Goal: Navigation & Orientation: Find specific page/section

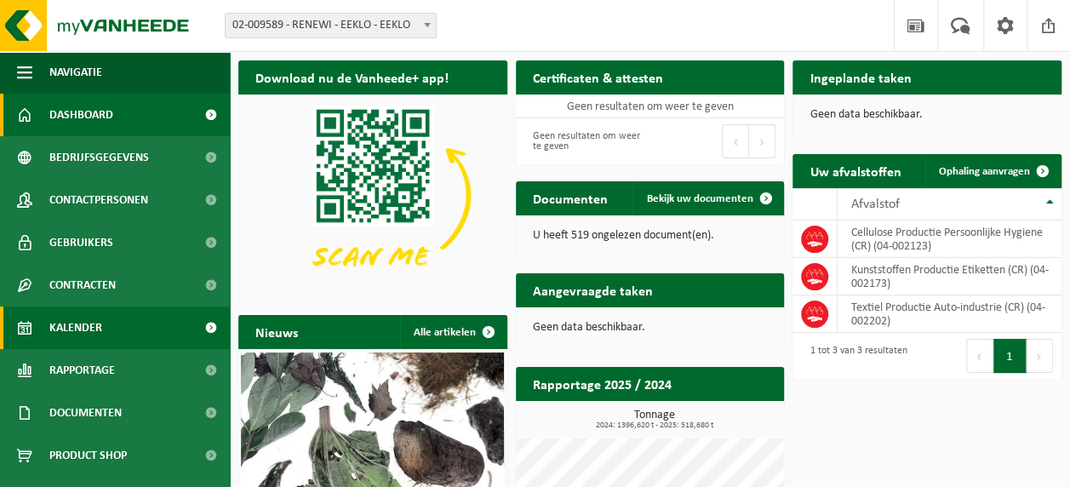
click at [50, 325] on span "Kalender" at bounding box center [75, 327] width 53 height 43
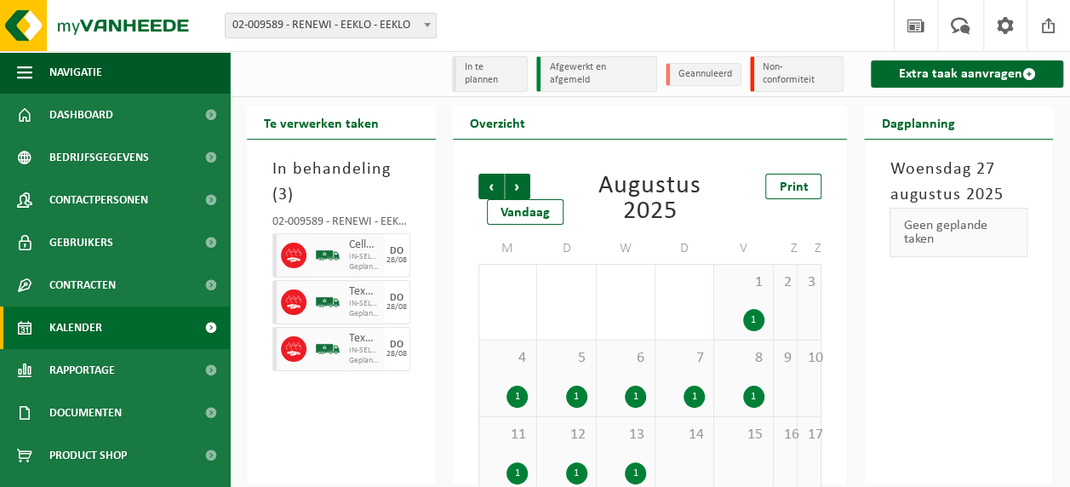
click at [58, 334] on span "Kalender" at bounding box center [75, 327] width 53 height 43
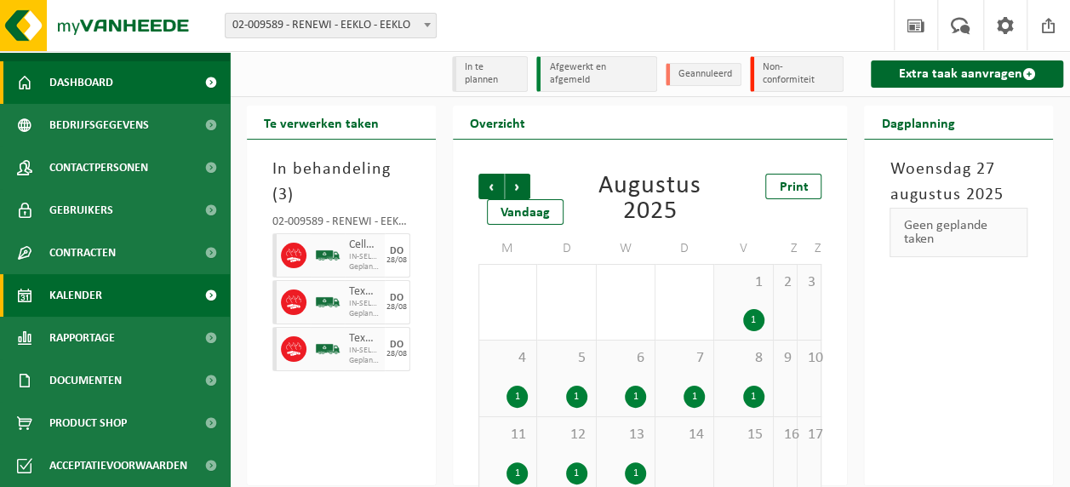
click at [106, 94] on span "Dashboard" at bounding box center [81, 82] width 64 height 43
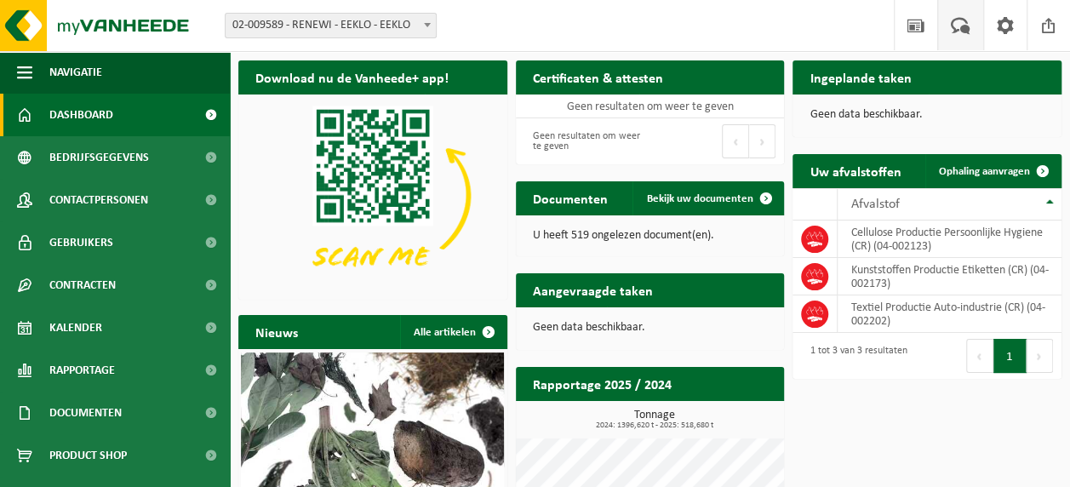
click at [971, 30] on span at bounding box center [961, 25] width 28 height 50
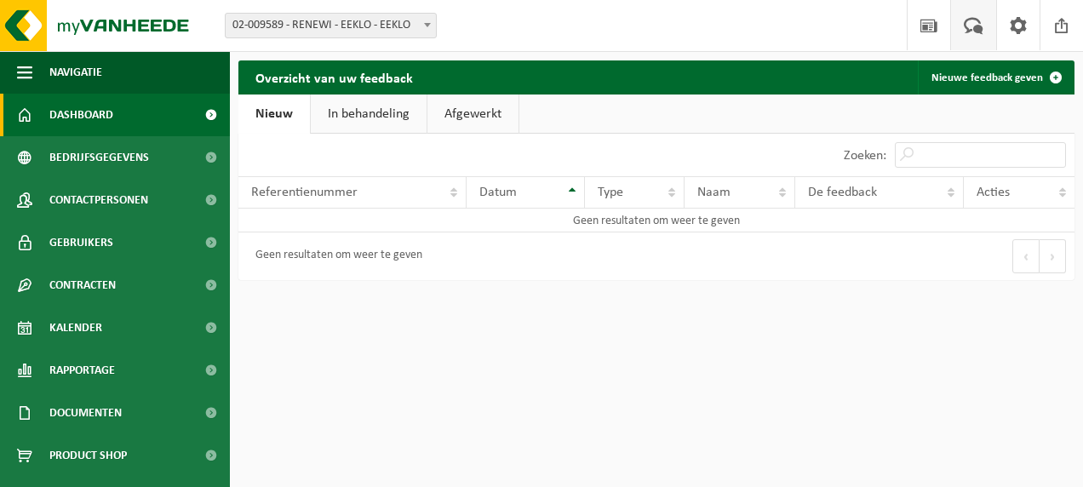
click at [86, 118] on span "Dashboard" at bounding box center [81, 115] width 64 height 43
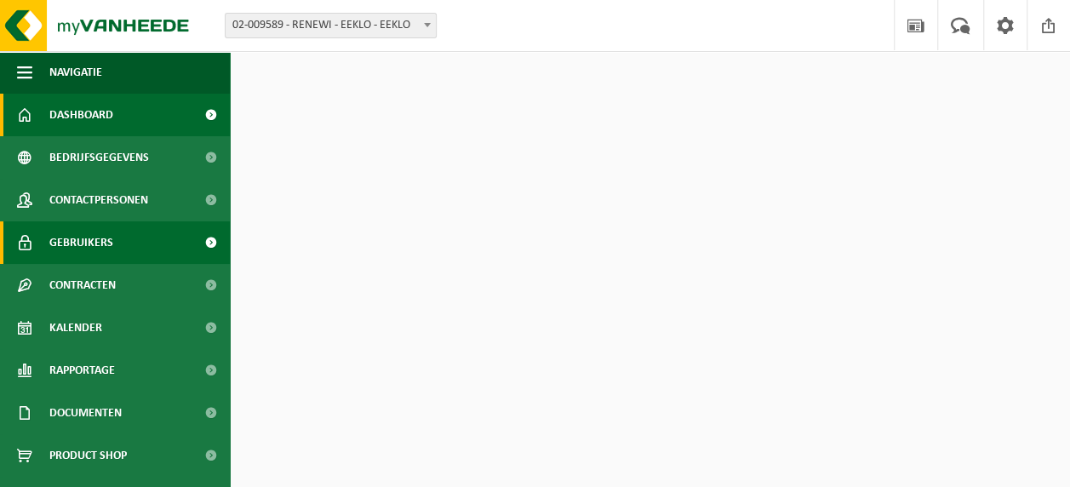
click at [71, 235] on span "Gebruikers" at bounding box center [81, 242] width 64 height 43
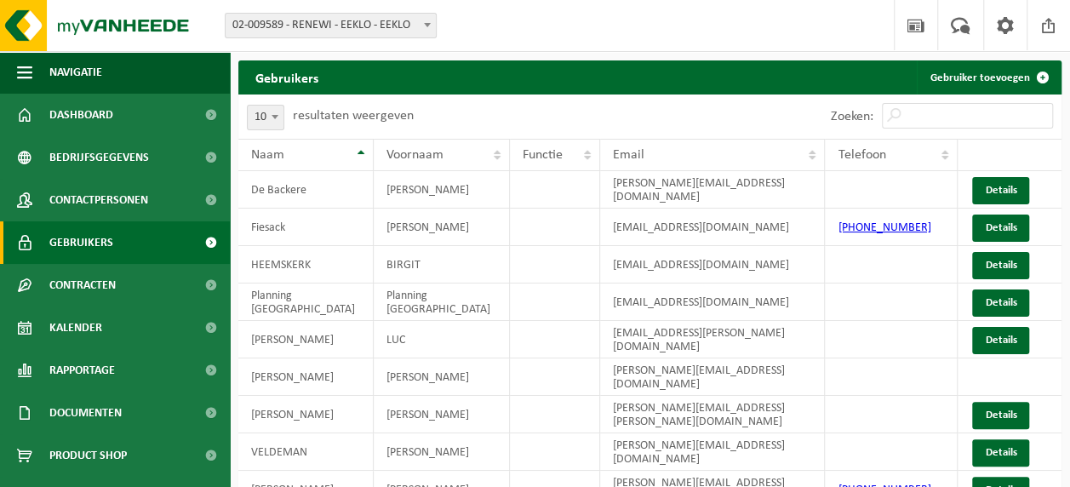
click at [73, 300] on span "Contracten" at bounding box center [82, 285] width 66 height 43
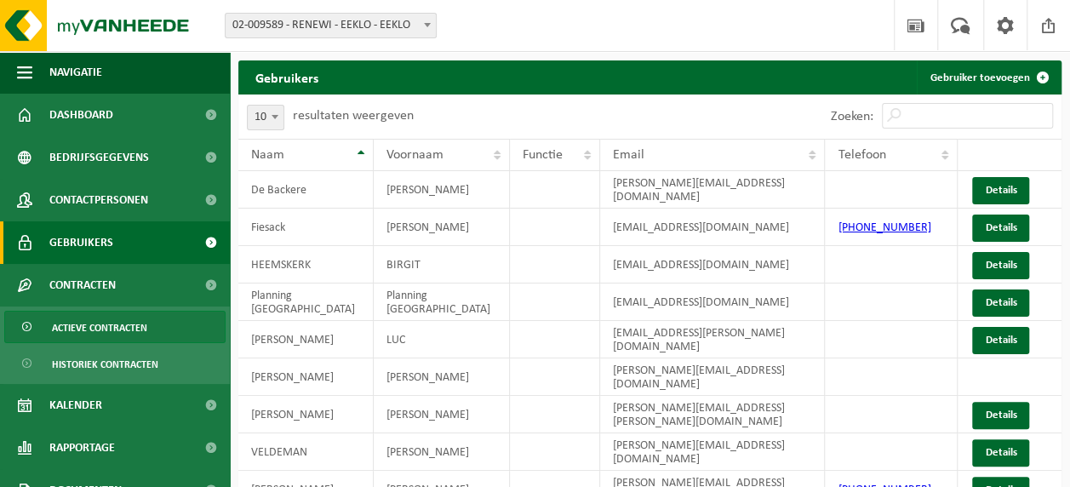
click at [72, 325] on span "Actieve contracten" at bounding box center [99, 328] width 95 height 32
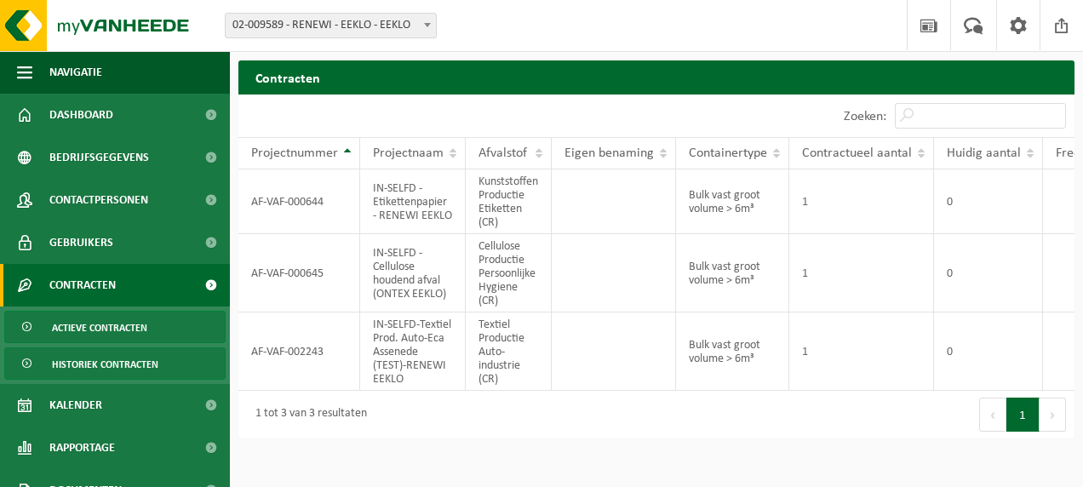
click at [64, 360] on span "Historiek contracten" at bounding box center [105, 364] width 106 height 32
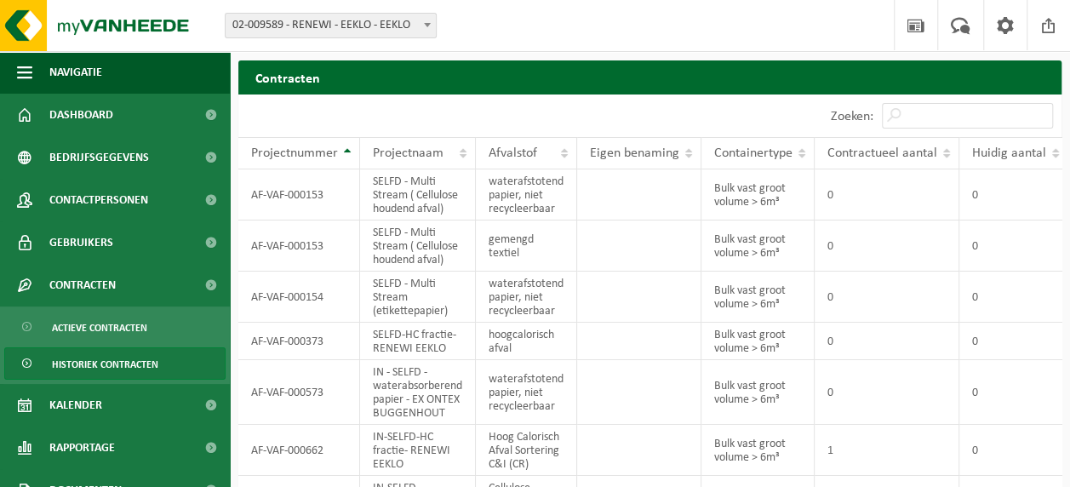
click at [43, 404] on link "Kalender" at bounding box center [115, 405] width 230 height 43
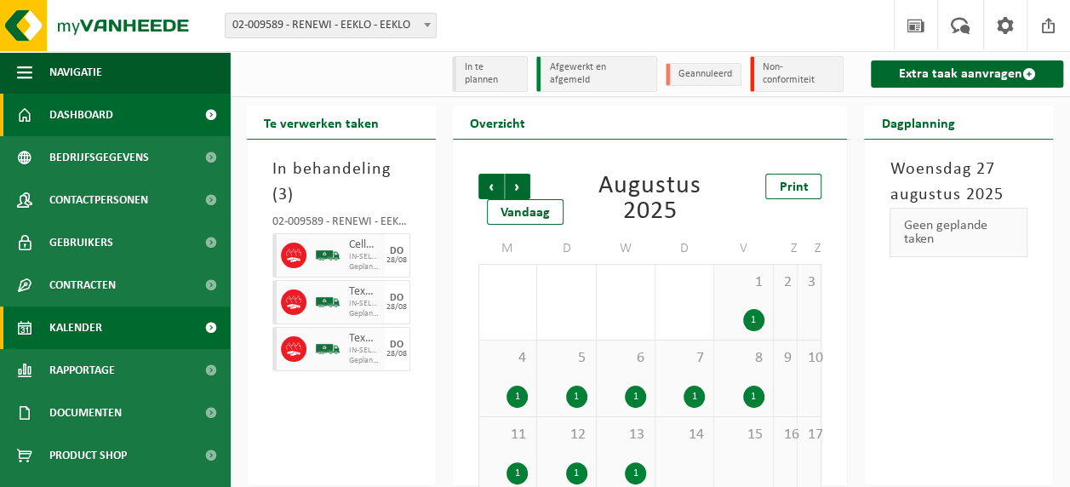
click at [73, 120] on span "Dashboard" at bounding box center [81, 115] width 64 height 43
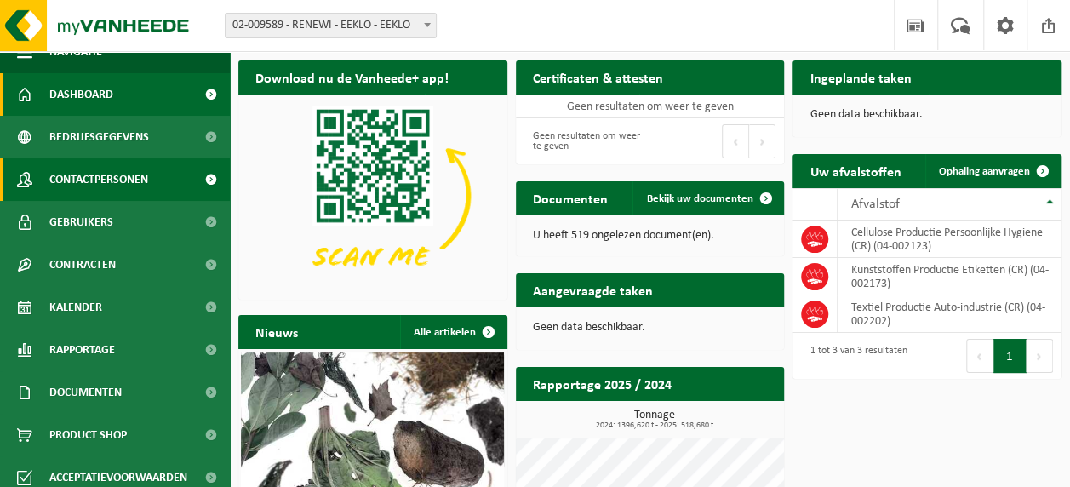
scroll to position [32, 0]
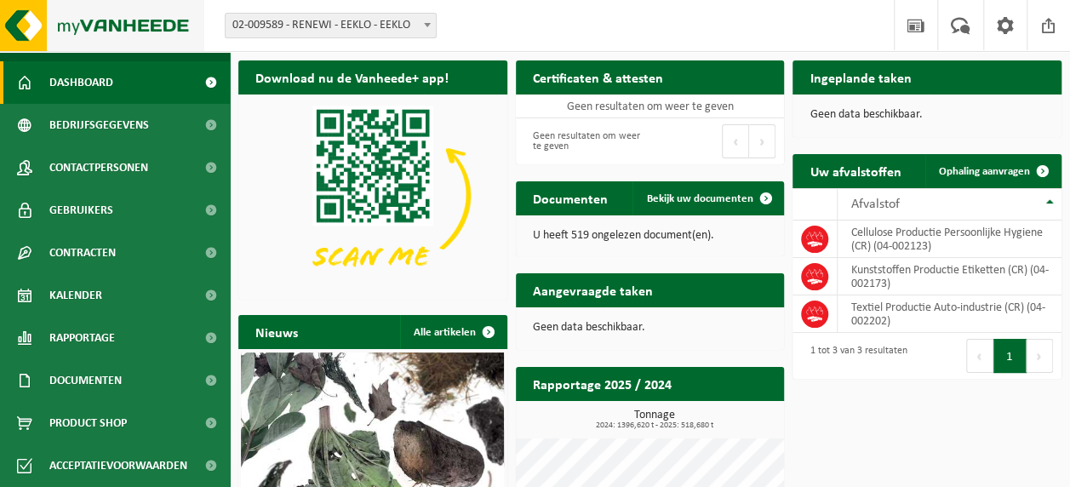
click at [17, 9] on img at bounding box center [102, 25] width 204 height 51
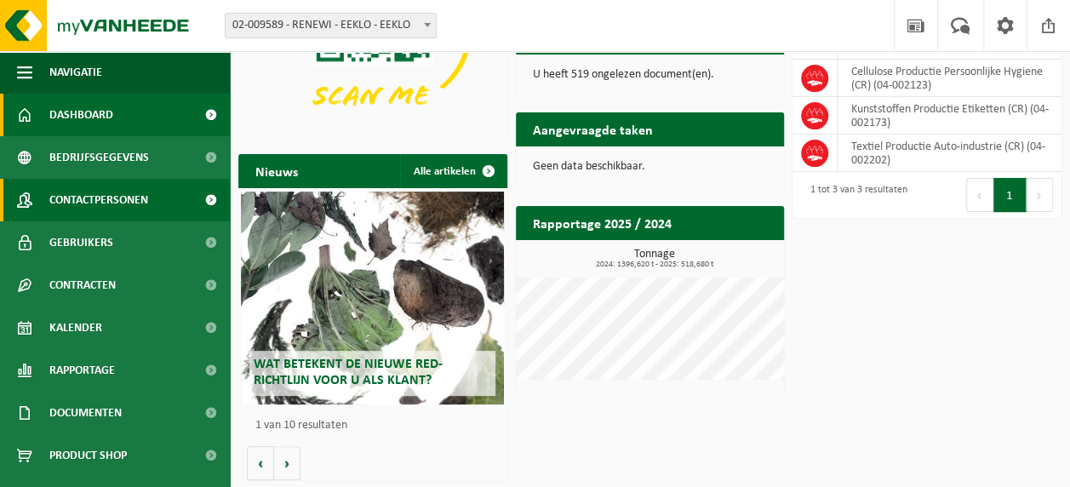
click at [83, 183] on span "Contactpersonen" at bounding box center [98, 200] width 99 height 43
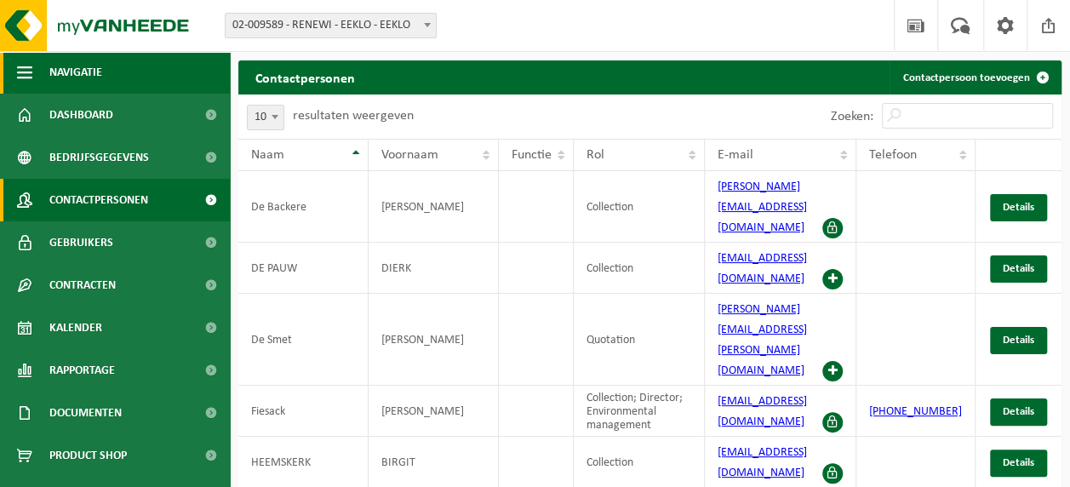
click at [14, 59] on button "Navigatie" at bounding box center [115, 72] width 230 height 43
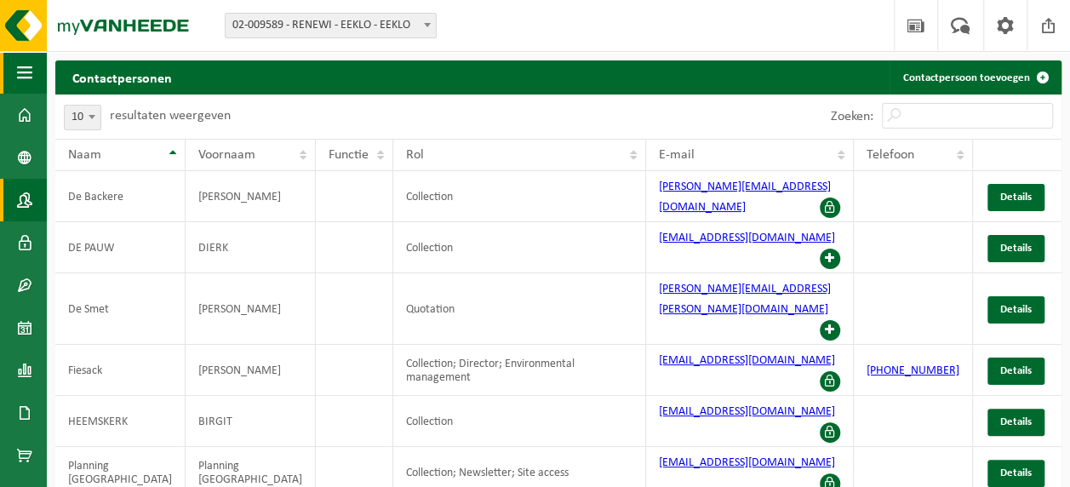
click at [17, 65] on span "button" at bounding box center [24, 72] width 15 height 43
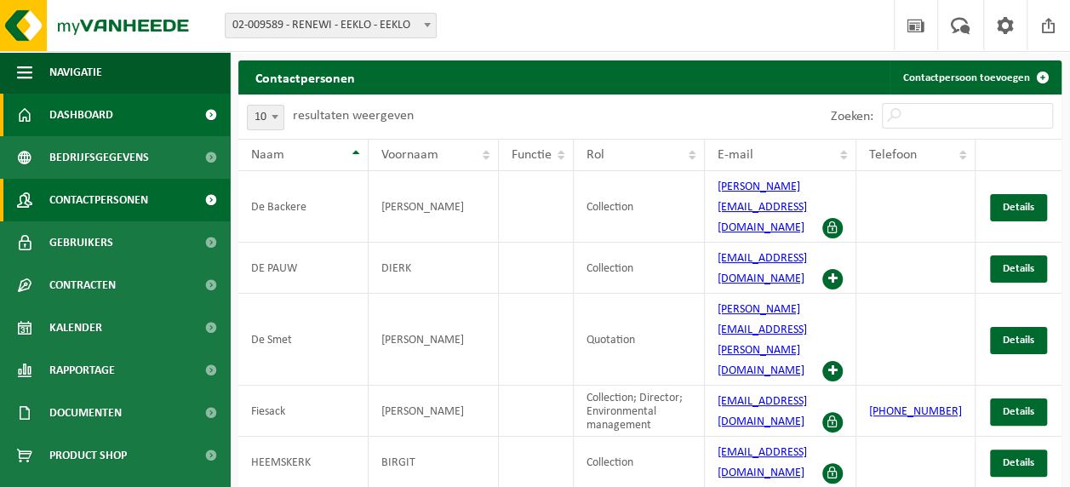
click at [66, 117] on span "Dashboard" at bounding box center [81, 115] width 64 height 43
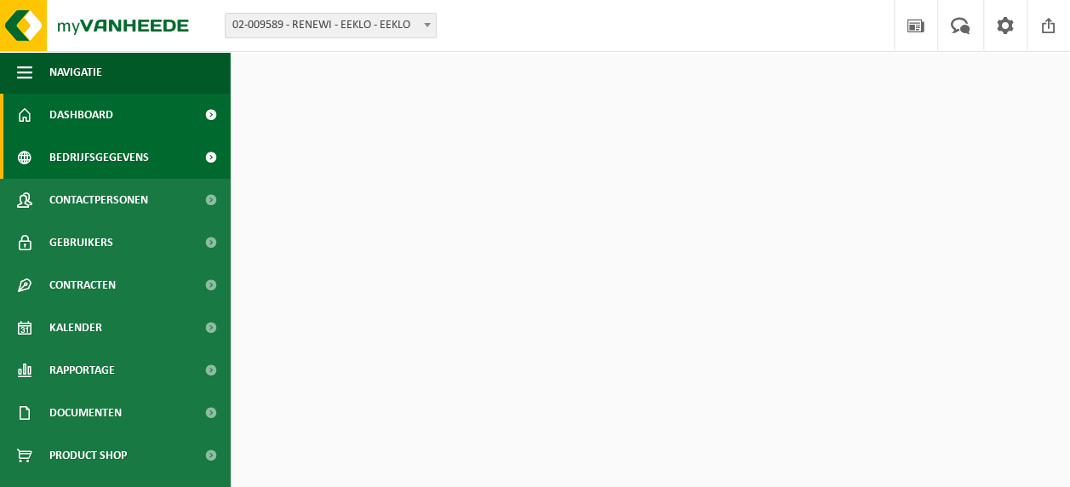
click at [63, 153] on span "Bedrijfsgegevens" at bounding box center [99, 157] width 100 height 43
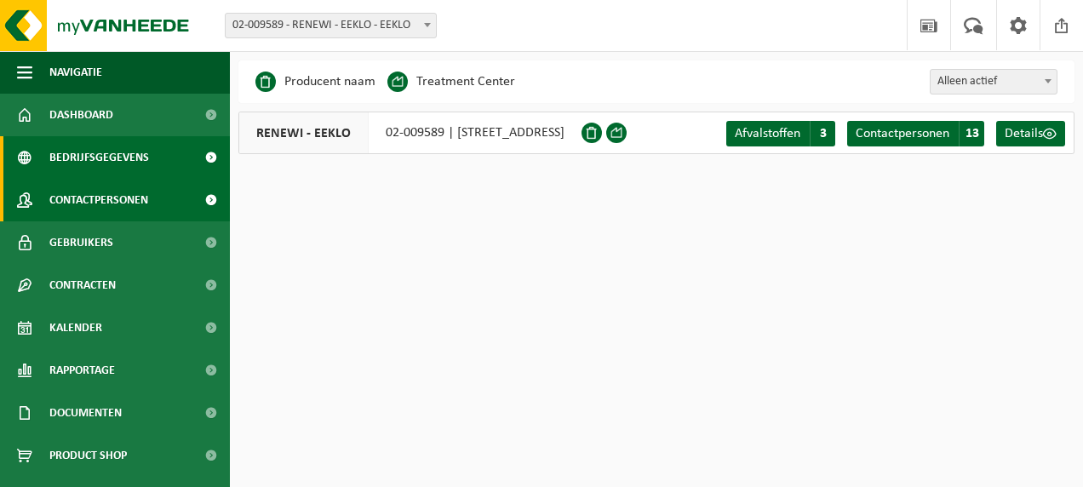
click at [65, 194] on span "Contactpersonen" at bounding box center [98, 200] width 99 height 43
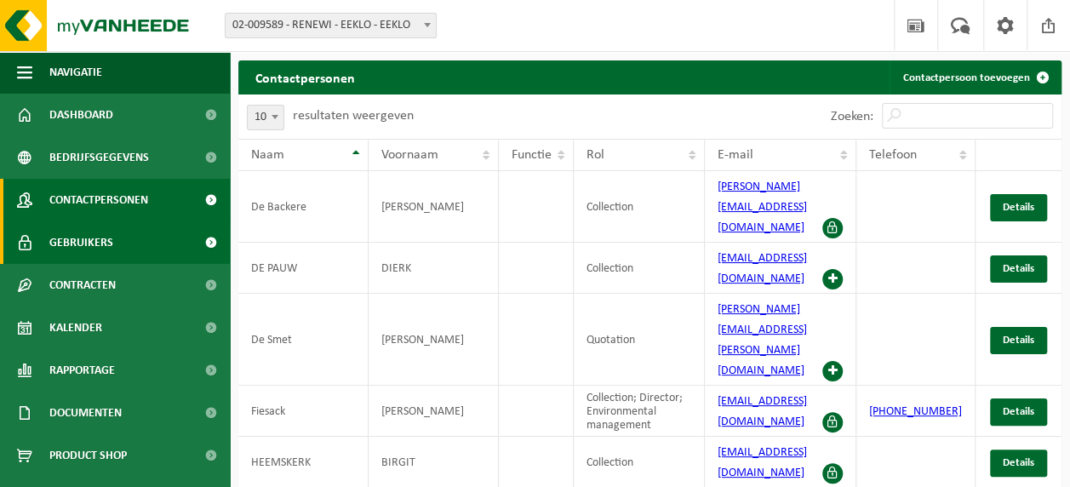
click at [68, 232] on span "Gebruikers" at bounding box center [81, 242] width 64 height 43
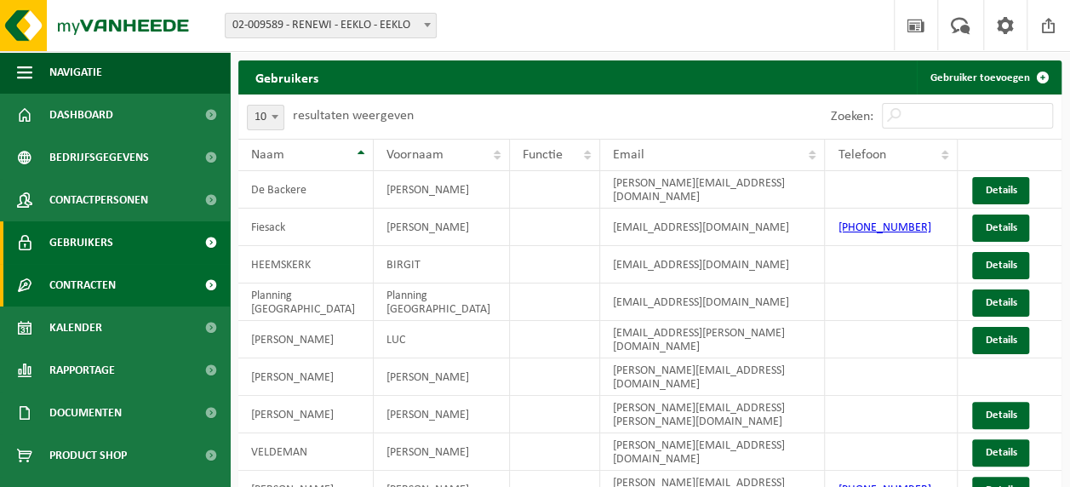
click at [66, 273] on span "Contracten" at bounding box center [82, 285] width 66 height 43
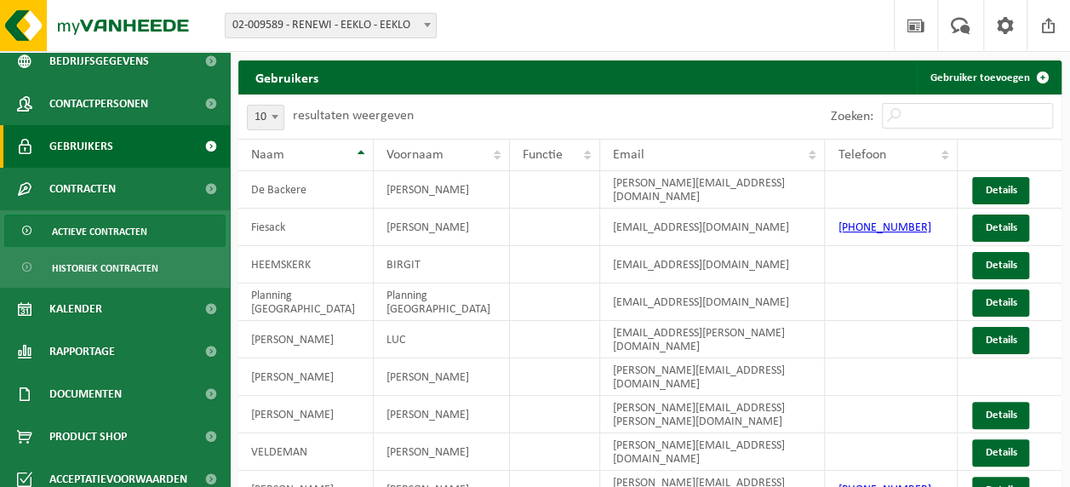
scroll to position [110, 0]
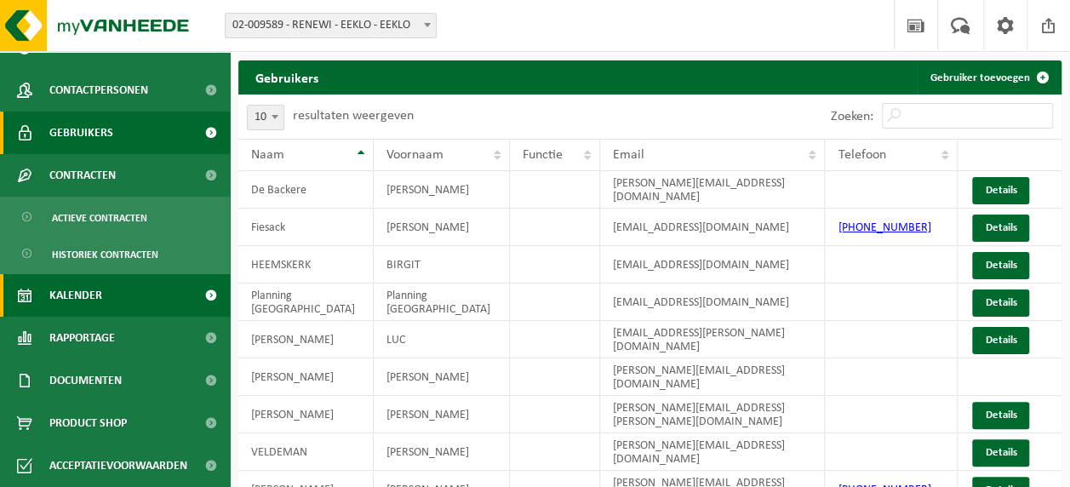
click at [56, 306] on span "Kalender" at bounding box center [75, 295] width 53 height 43
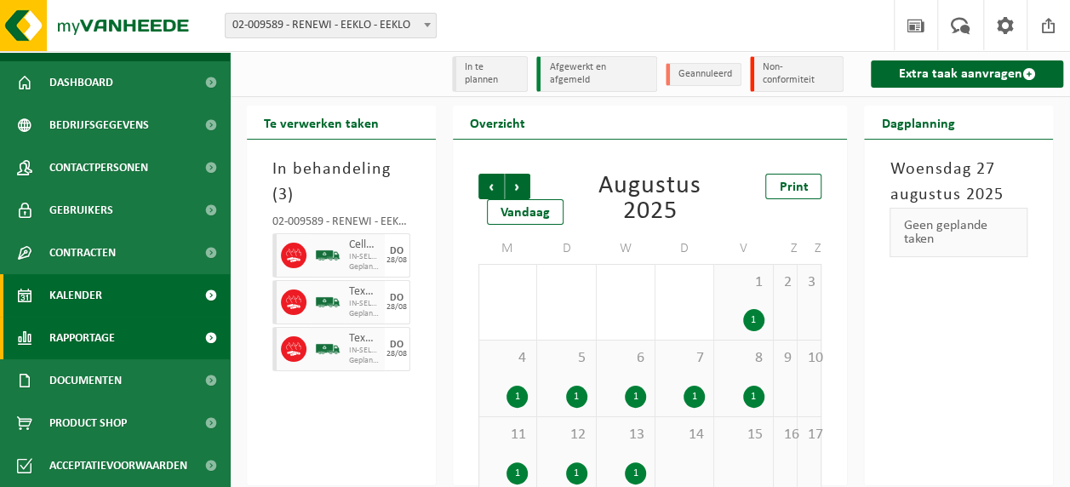
click at [58, 332] on span "Rapportage" at bounding box center [82, 338] width 66 height 43
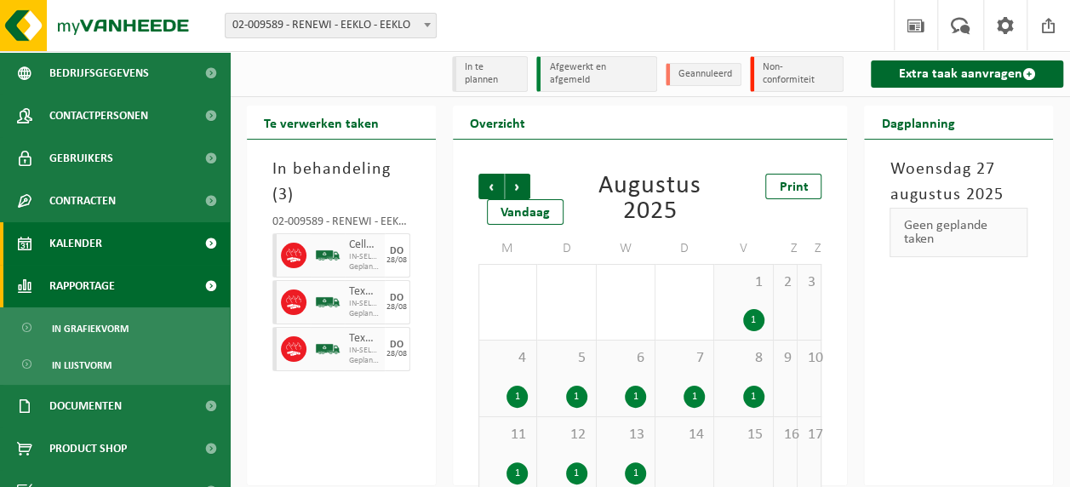
scroll to position [110, 0]
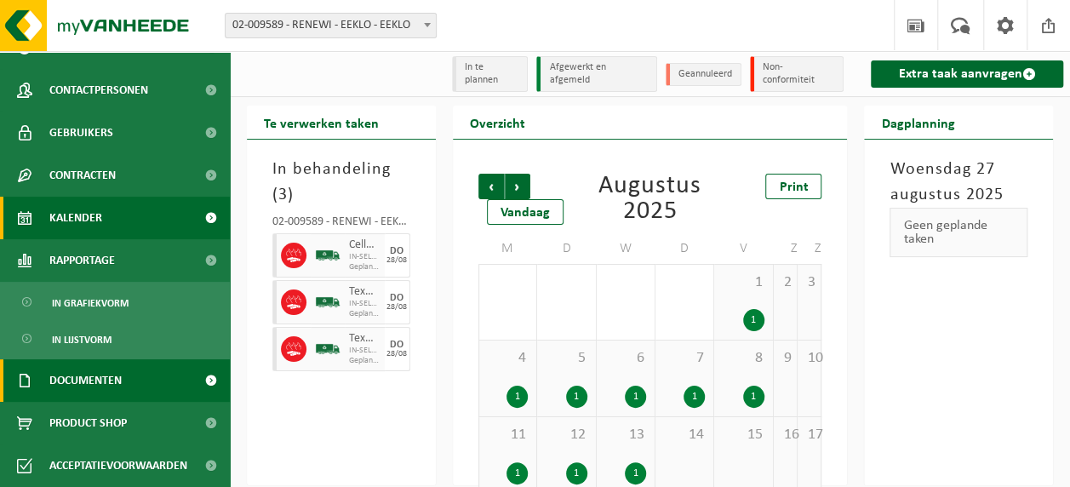
click at [61, 372] on span "Documenten" at bounding box center [85, 380] width 72 height 43
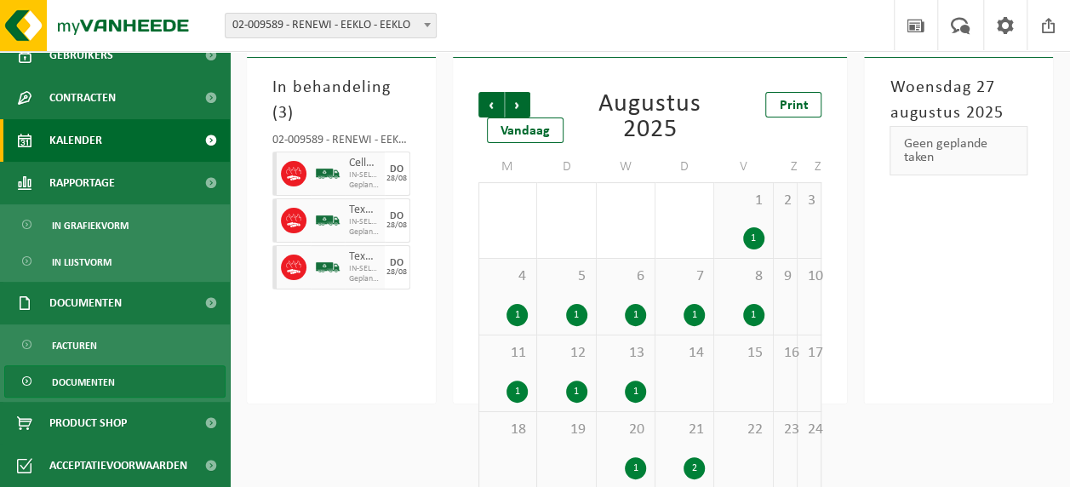
scroll to position [85, 0]
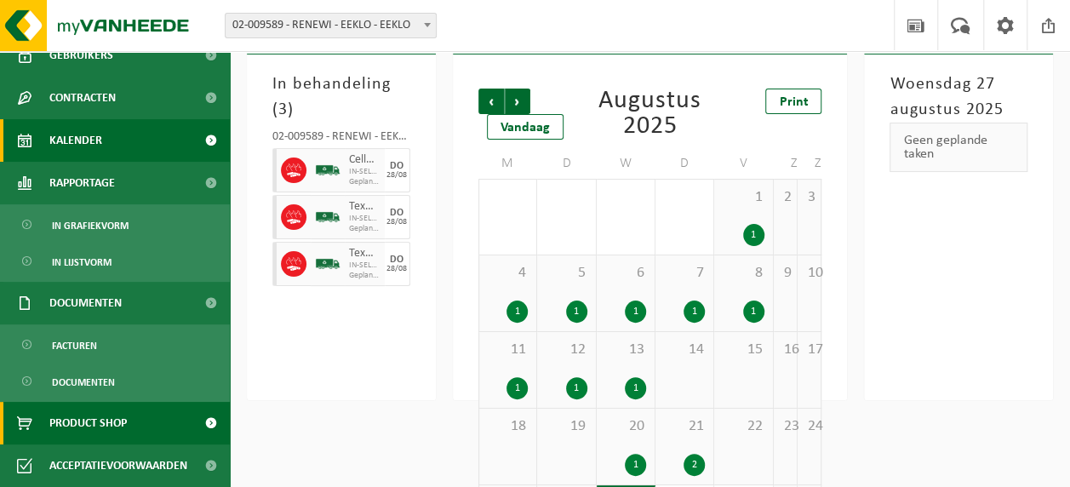
click at [77, 412] on span "Product Shop" at bounding box center [87, 423] width 77 height 43
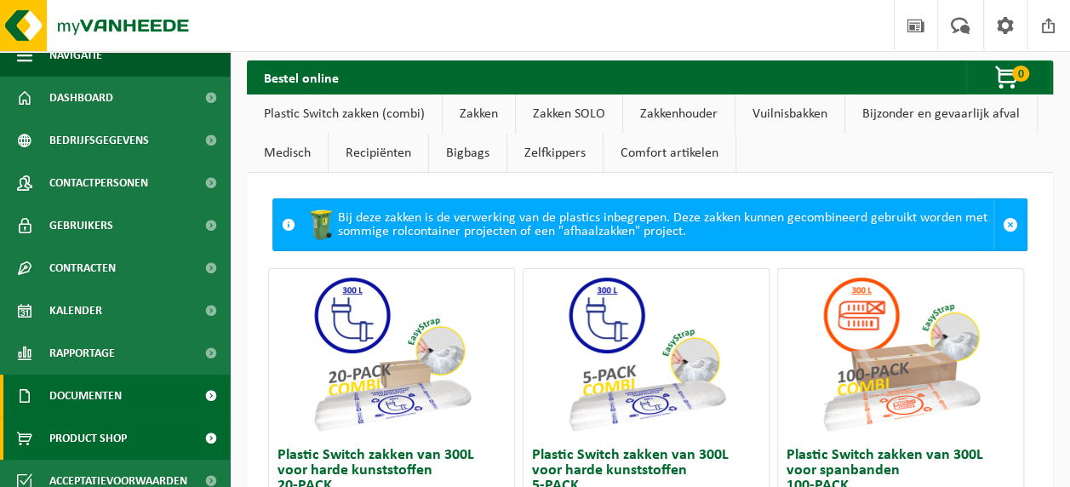
scroll to position [32, 0]
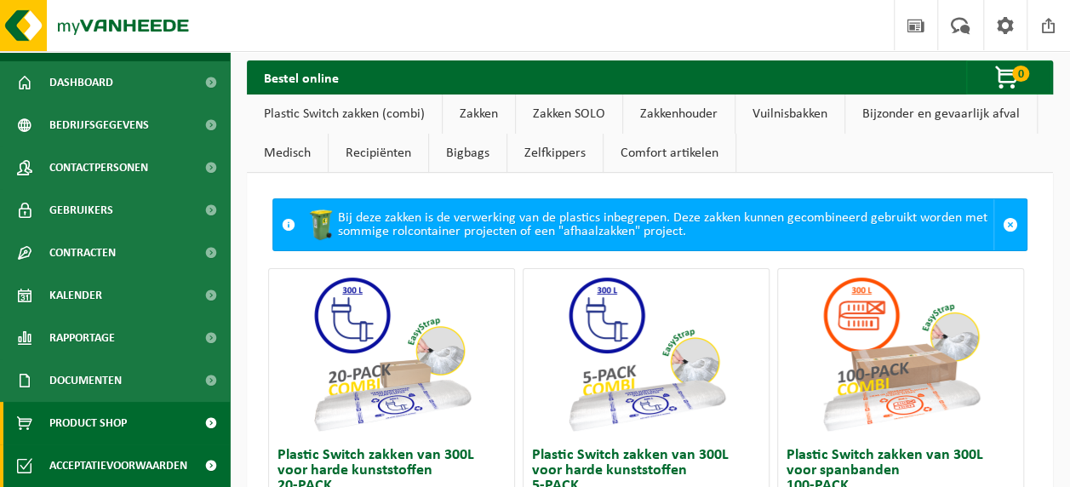
click at [119, 450] on span "Acceptatievoorwaarden" at bounding box center [118, 465] width 138 height 43
click at [109, 463] on span "Acceptatievoorwaarden" at bounding box center [118, 465] width 138 height 43
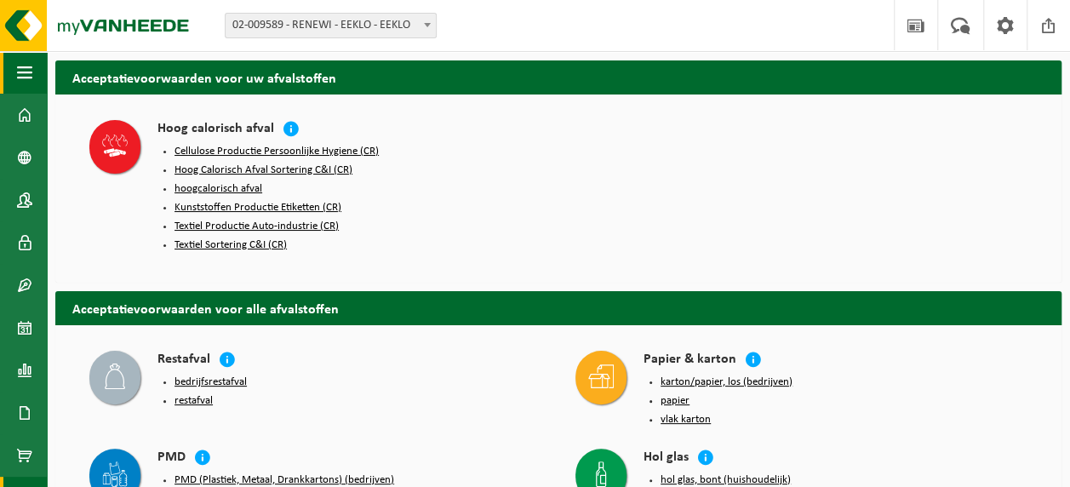
click at [24, 58] on span "button" at bounding box center [24, 72] width 15 height 43
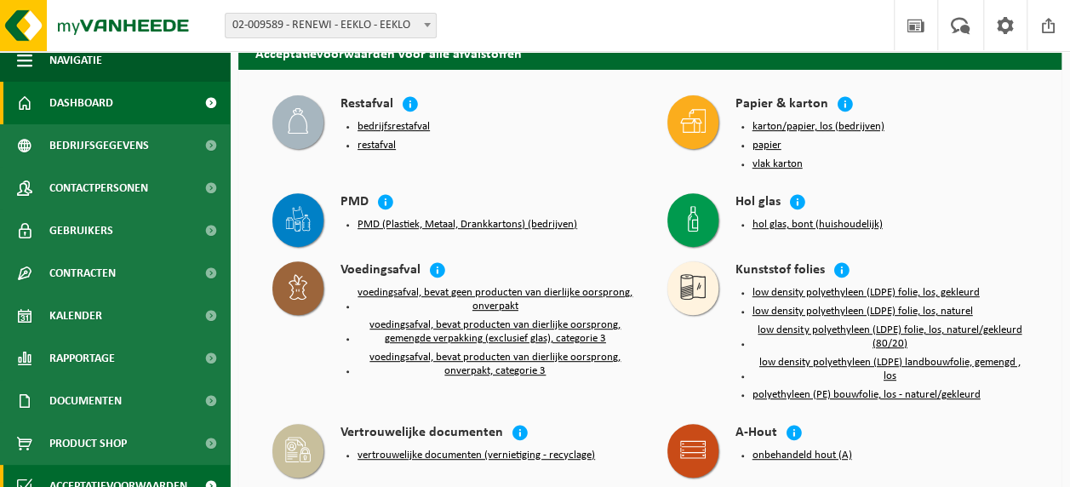
scroll to position [32, 0]
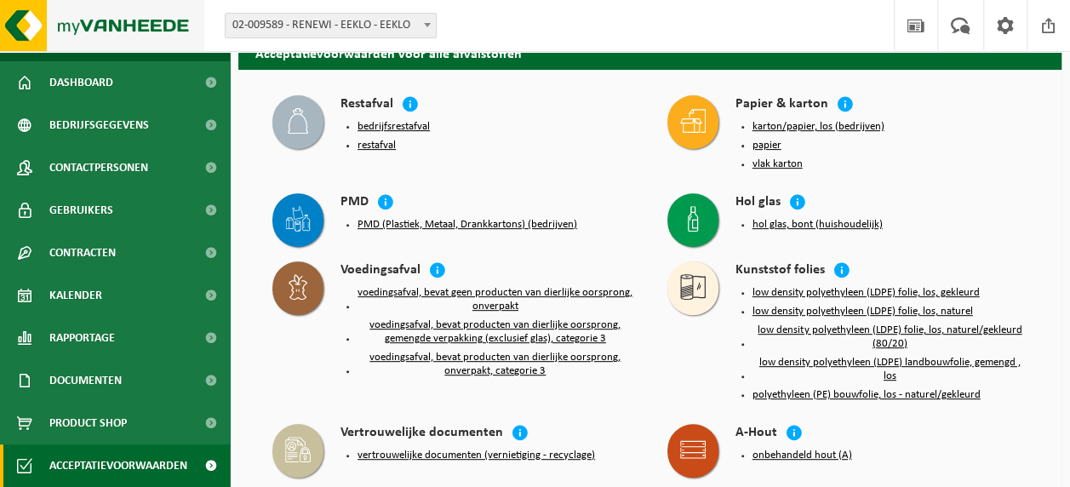
click at [76, 28] on img at bounding box center [102, 25] width 204 height 51
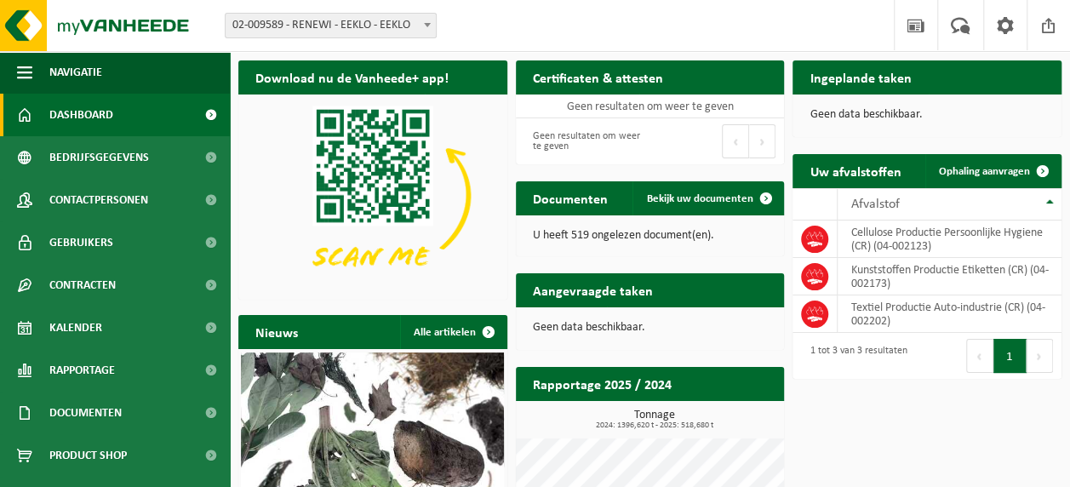
click at [78, 120] on span "Dashboard" at bounding box center [81, 115] width 64 height 43
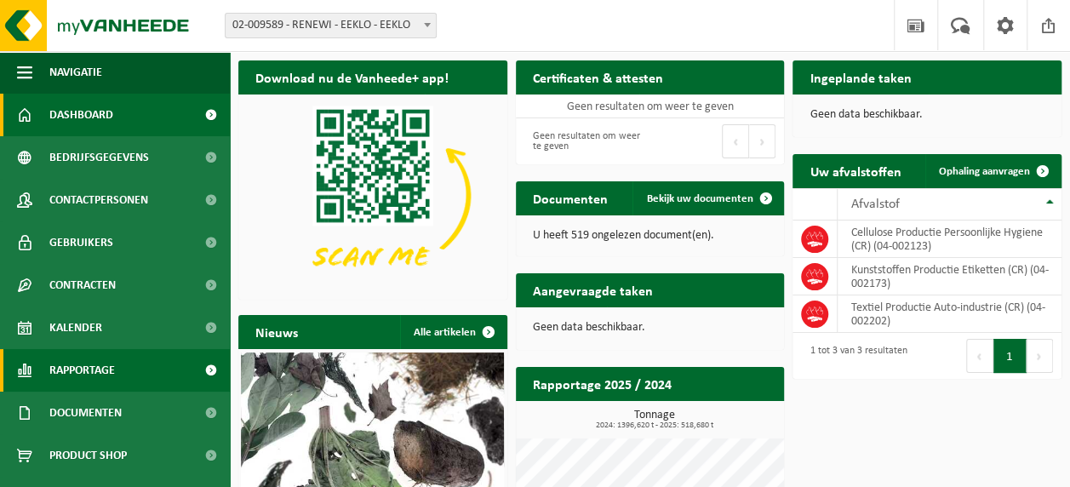
click at [70, 385] on span "Rapportage" at bounding box center [82, 370] width 66 height 43
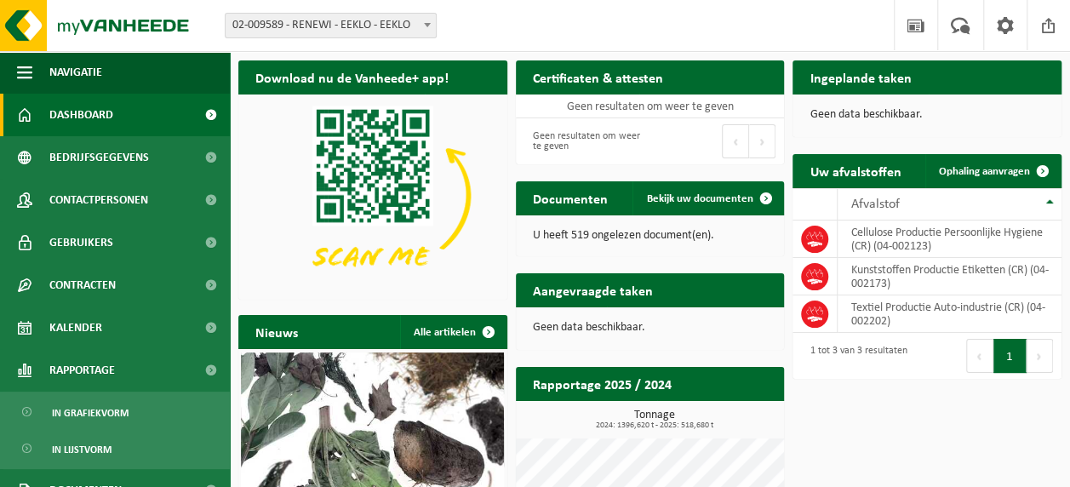
click at [96, 111] on span "Dashboard" at bounding box center [81, 115] width 64 height 43
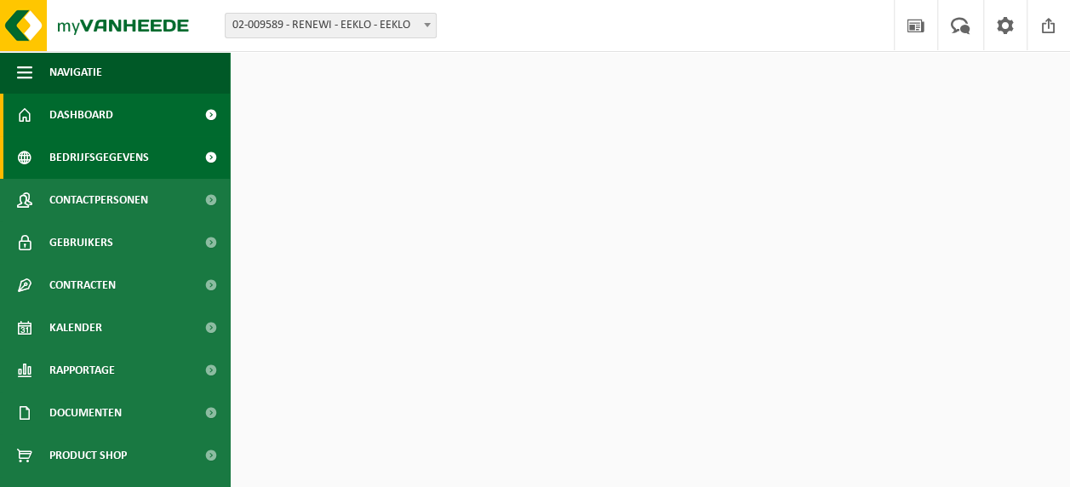
click at [111, 164] on span "Bedrijfsgegevens" at bounding box center [99, 157] width 100 height 43
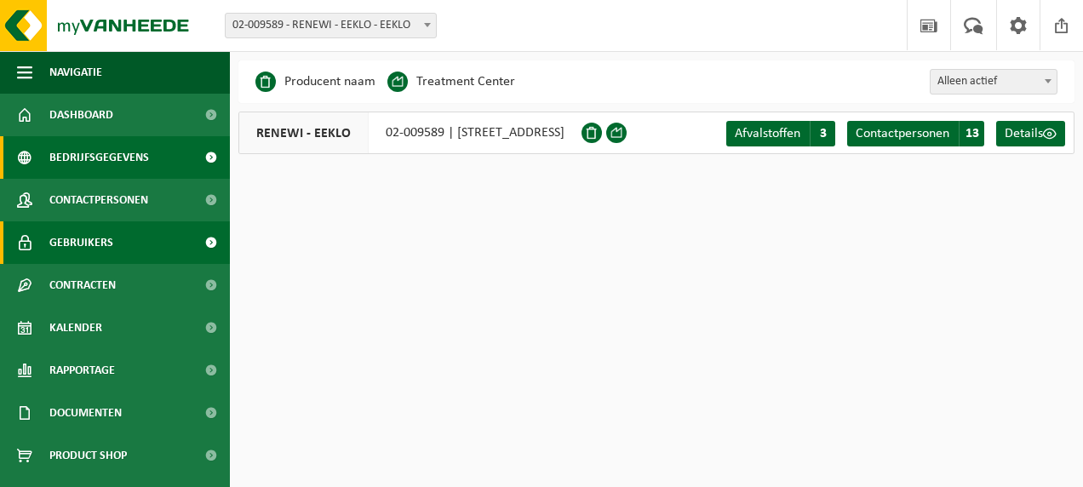
click at [104, 232] on span "Gebruikers" at bounding box center [81, 242] width 64 height 43
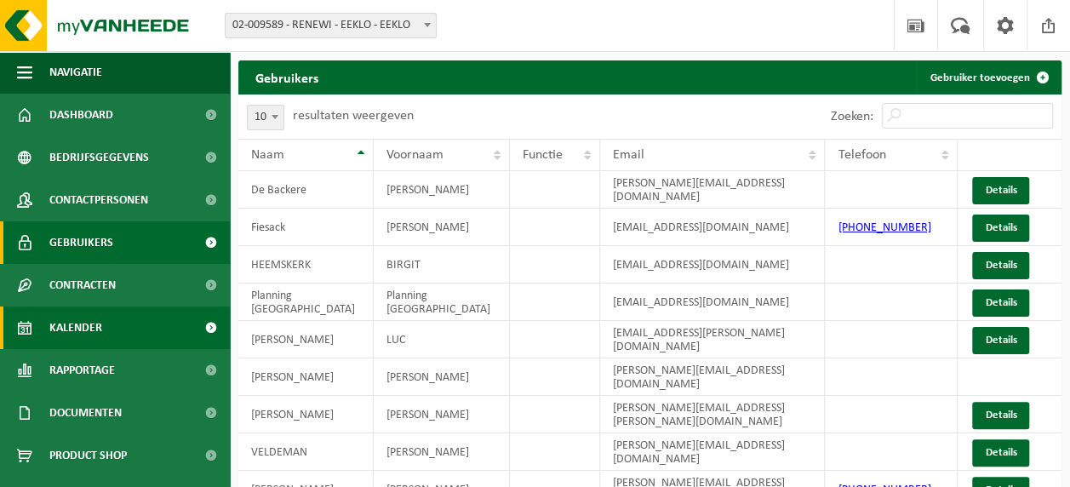
click at [65, 325] on span "Kalender" at bounding box center [75, 327] width 53 height 43
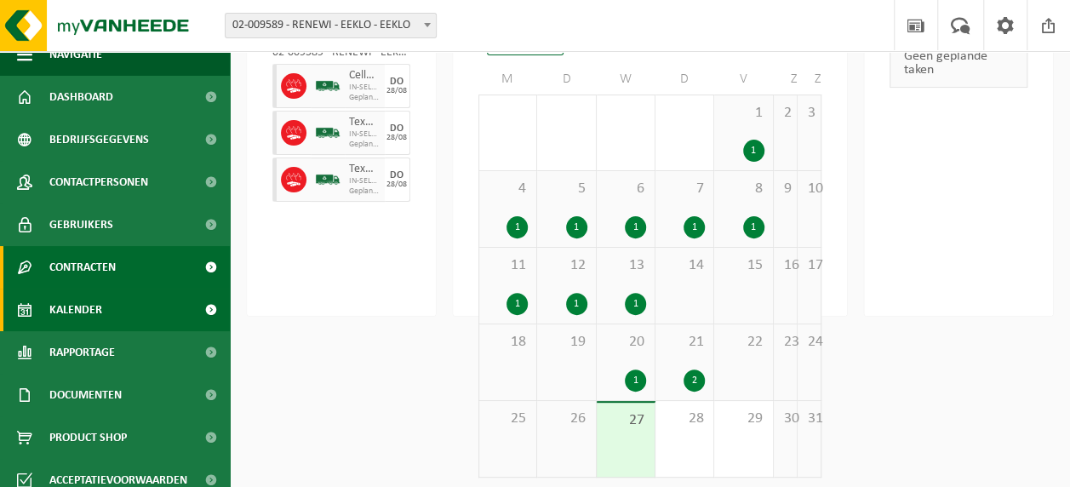
scroll to position [32, 0]
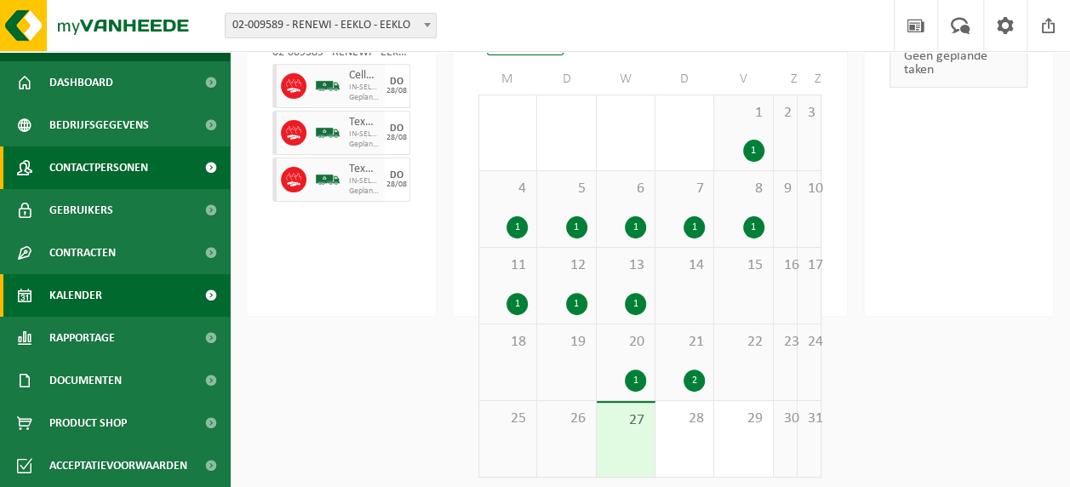
click at [68, 175] on span "Contactpersonen" at bounding box center [98, 167] width 99 height 43
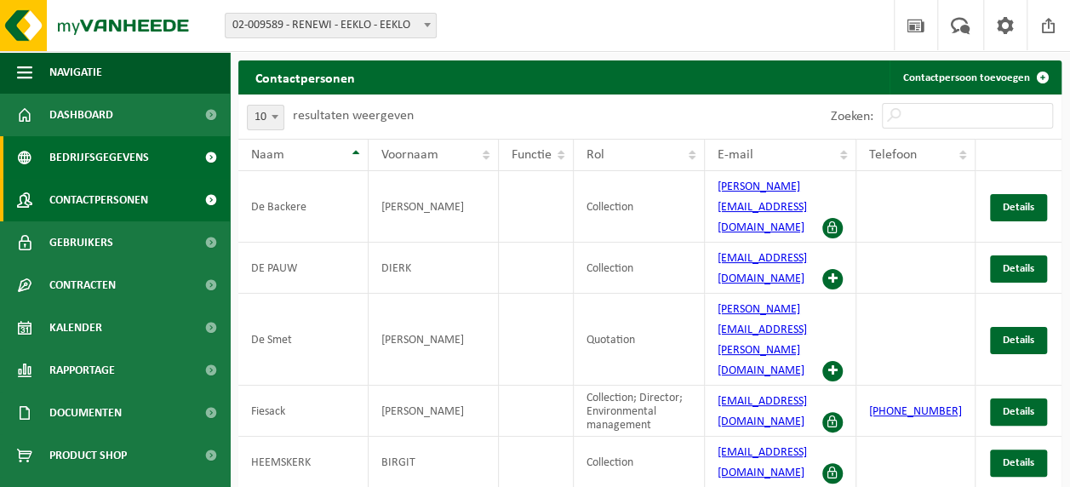
click at [68, 163] on span "Bedrijfsgegevens" at bounding box center [99, 157] width 100 height 43
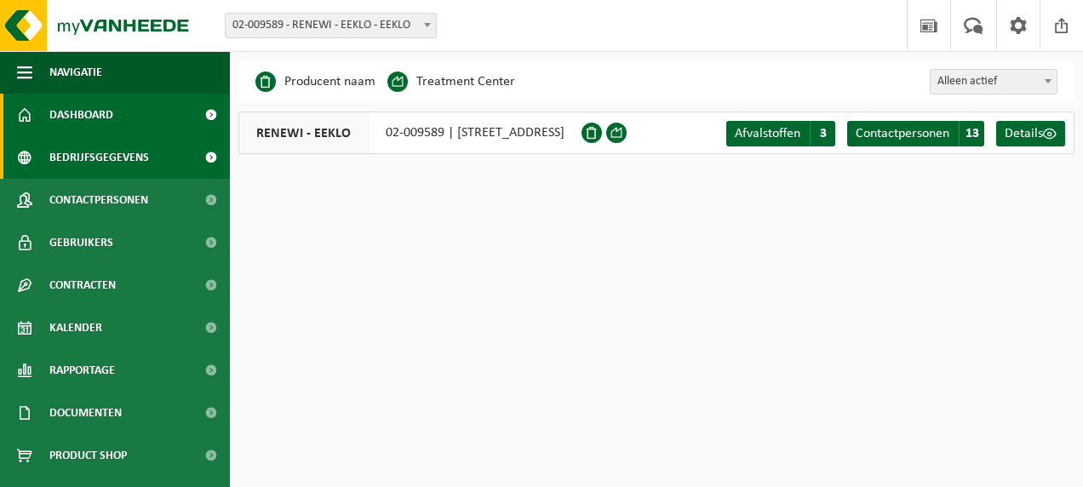
click at [69, 118] on span "Dashboard" at bounding box center [81, 115] width 64 height 43
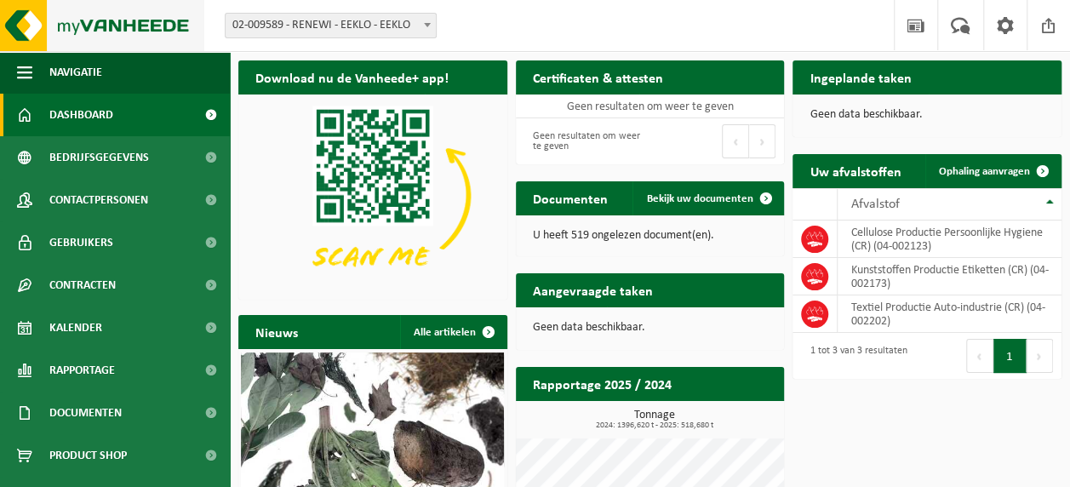
click at [77, 36] on img at bounding box center [102, 25] width 204 height 51
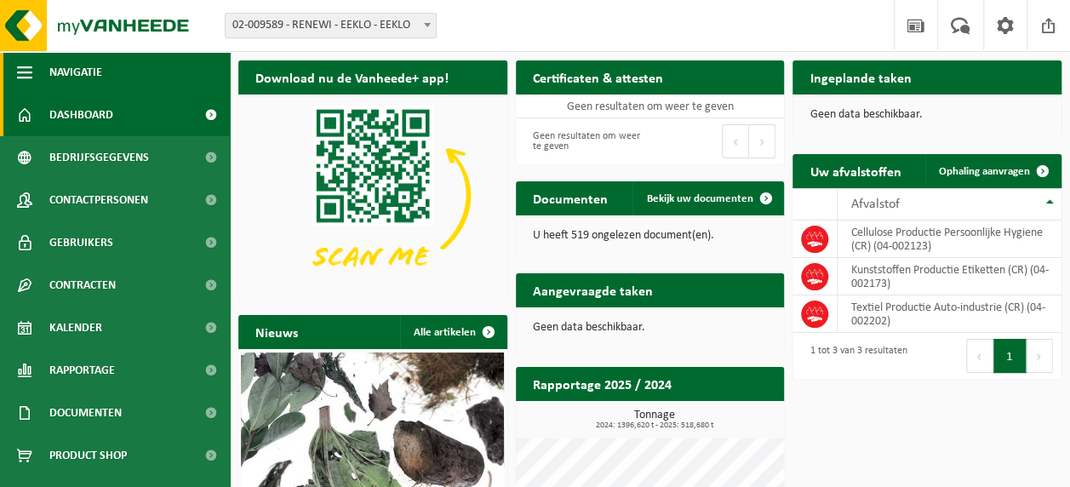
click at [52, 84] on span "Navigatie" at bounding box center [75, 72] width 53 height 43
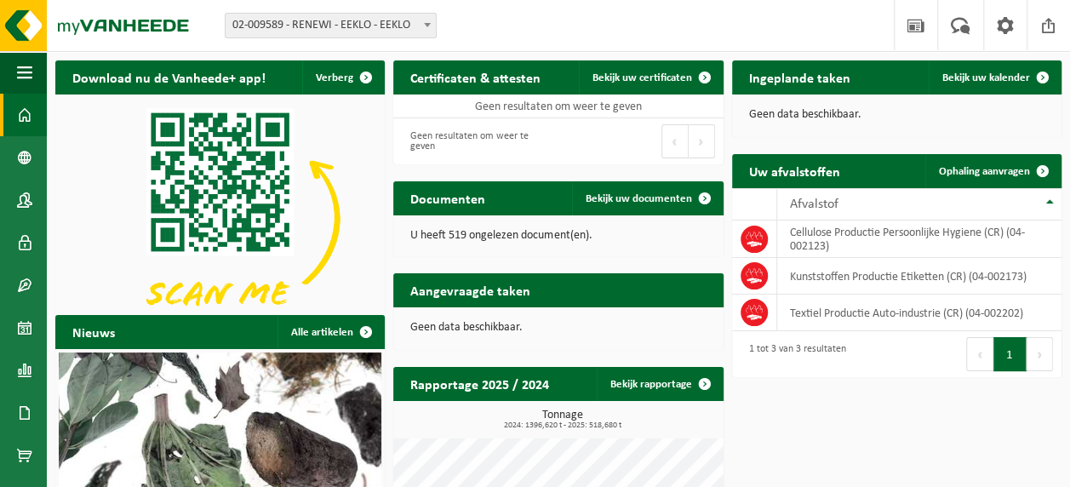
click at [53, 85] on div "Download nu de Vanheede+ app! Verberg" at bounding box center [220, 203] width 338 height 302
click at [42, 78] on button "Navigatie" at bounding box center [23, 72] width 47 height 43
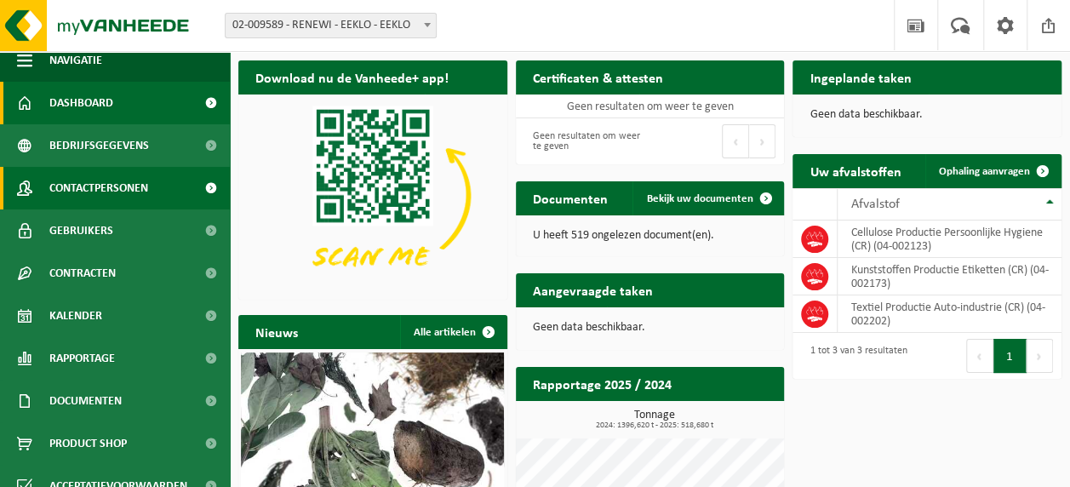
scroll to position [32, 0]
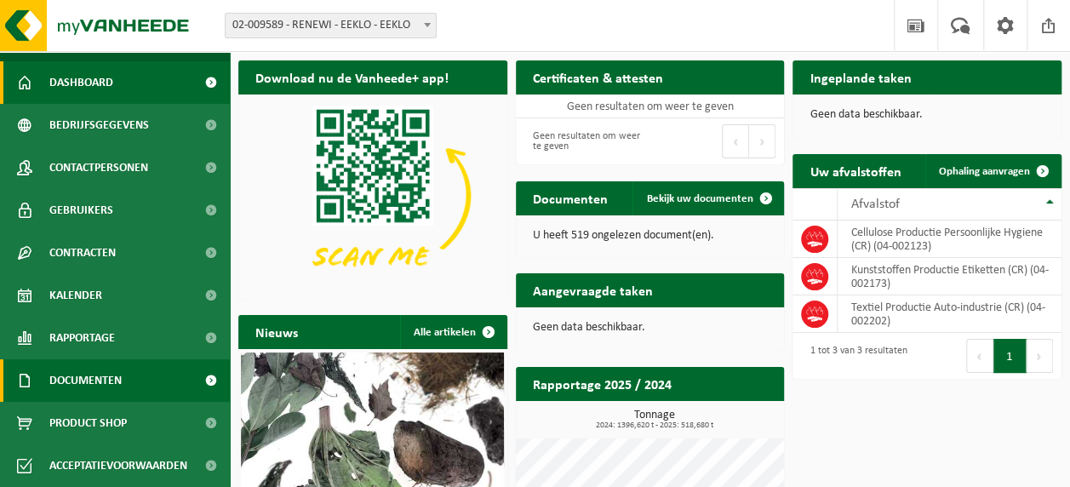
click at [56, 390] on span "Documenten" at bounding box center [85, 380] width 72 height 43
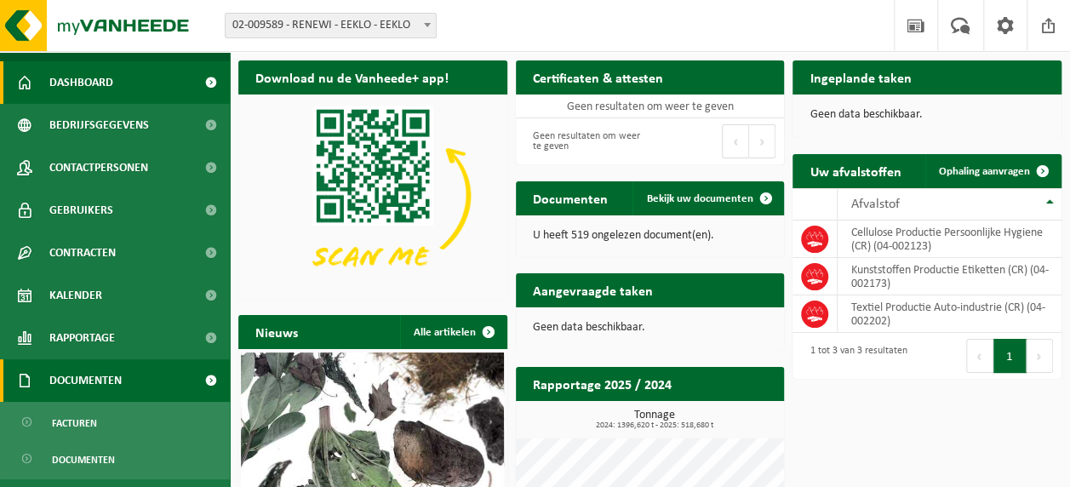
scroll to position [110, 0]
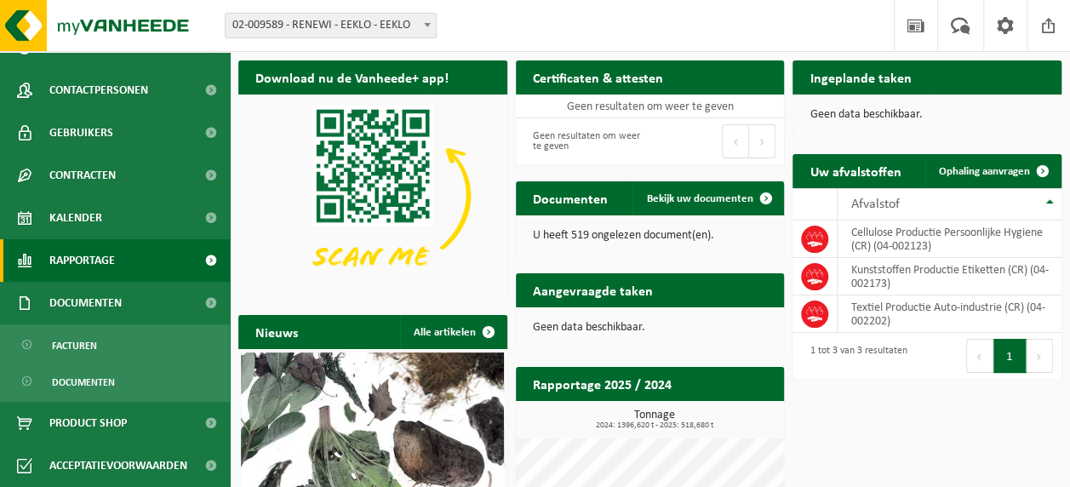
click at [72, 252] on span "Rapportage" at bounding box center [82, 260] width 66 height 43
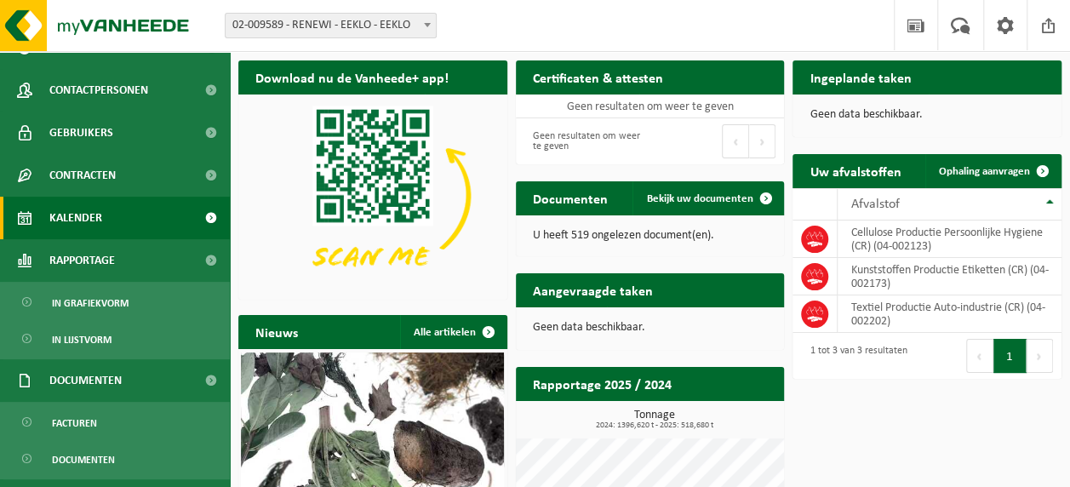
click at [77, 229] on span "Kalender" at bounding box center [75, 218] width 53 height 43
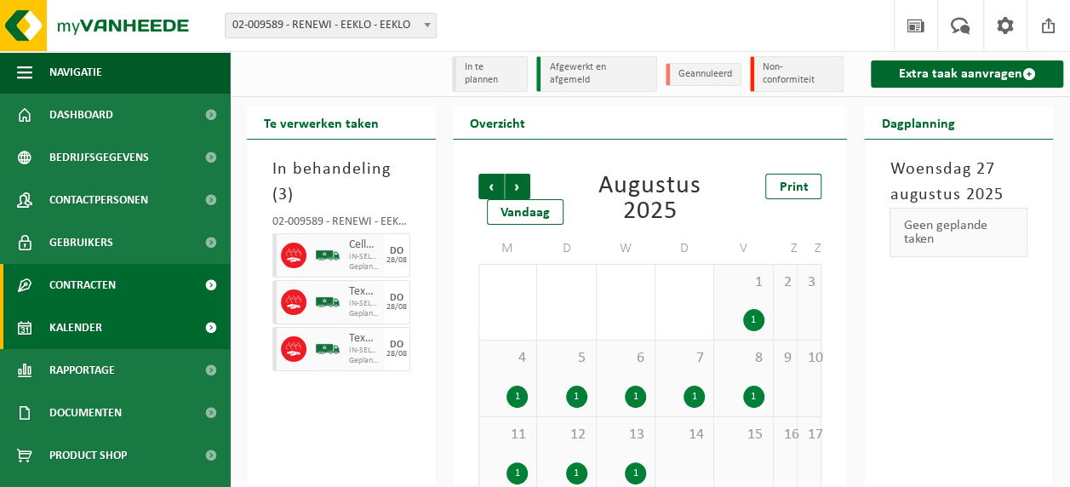
click at [99, 289] on span "Contracten" at bounding box center [82, 285] width 66 height 43
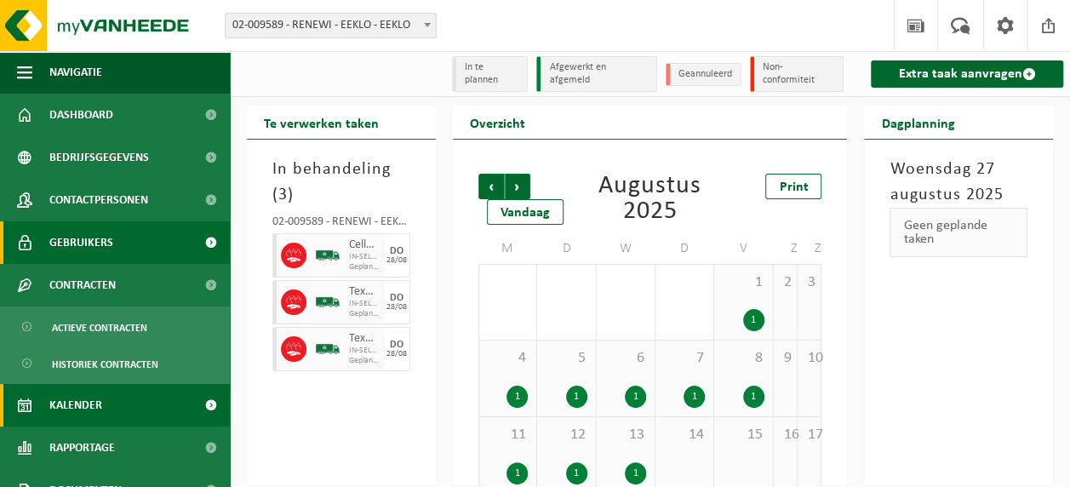
click at [96, 252] on span "Gebruikers" at bounding box center [81, 242] width 64 height 43
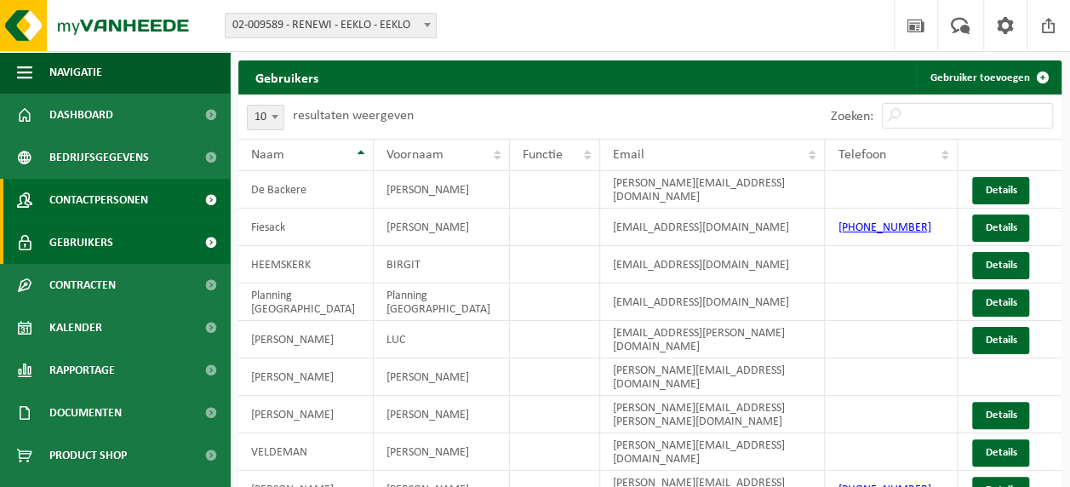
click at [107, 200] on span "Contactpersonen" at bounding box center [98, 200] width 99 height 43
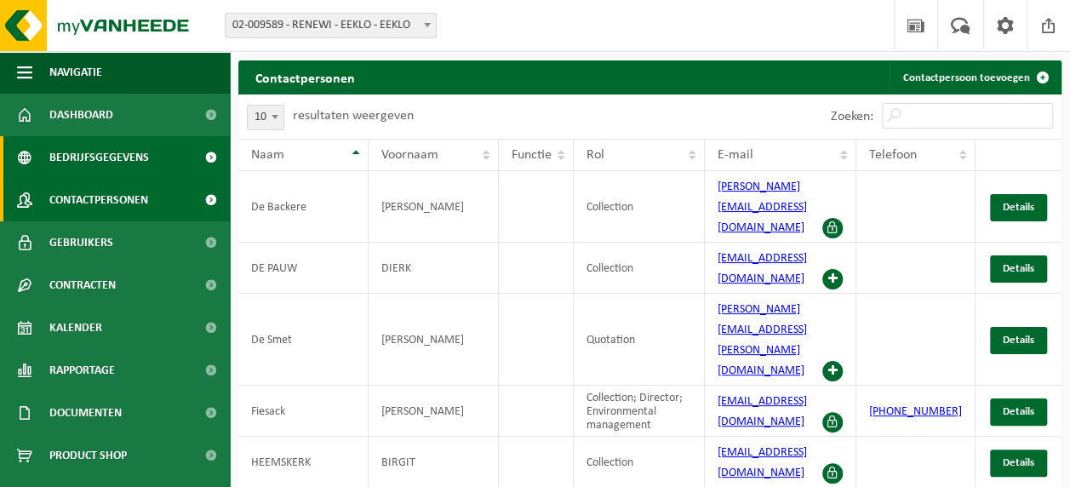
click at [106, 165] on span "Bedrijfsgegevens" at bounding box center [99, 157] width 100 height 43
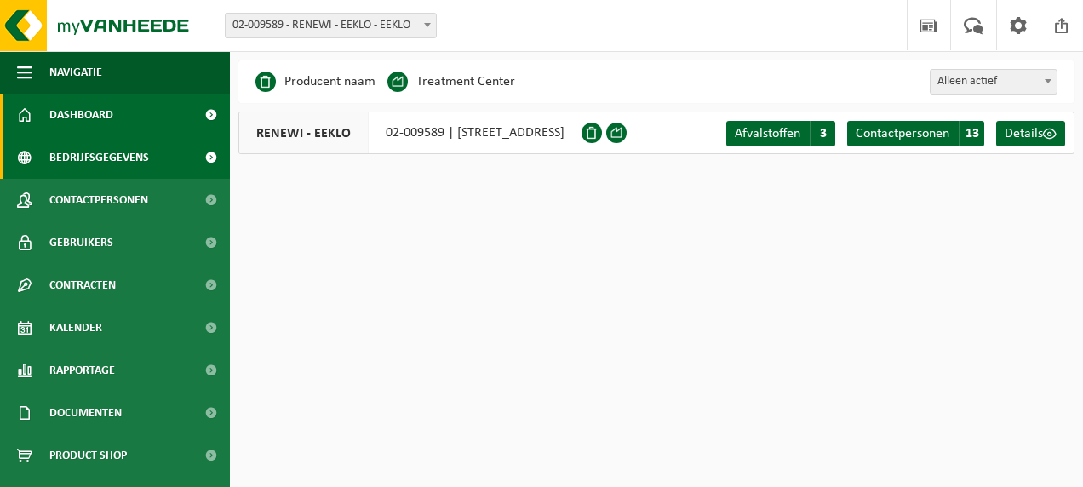
click at [121, 126] on link "Dashboard" at bounding box center [115, 115] width 230 height 43
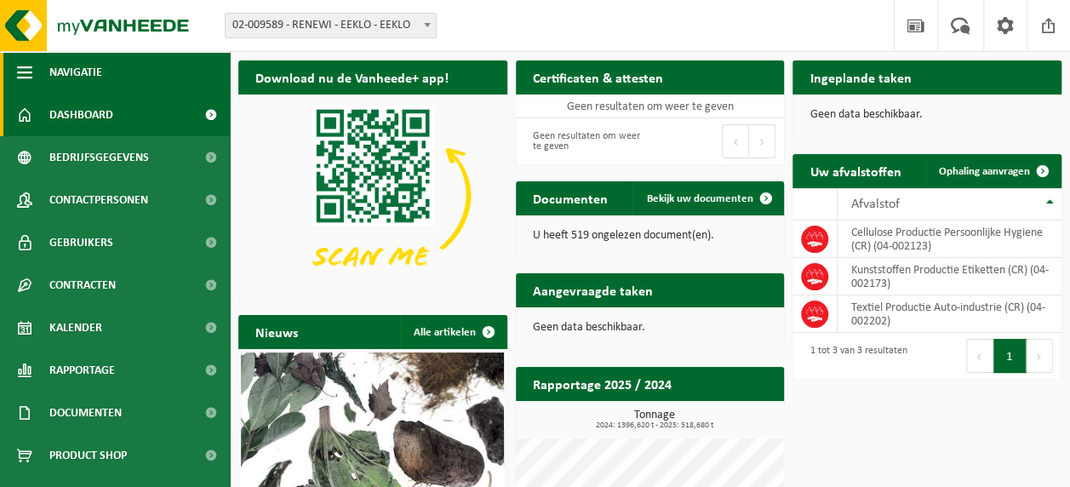
click at [34, 77] on button "Navigatie" at bounding box center [115, 72] width 230 height 43
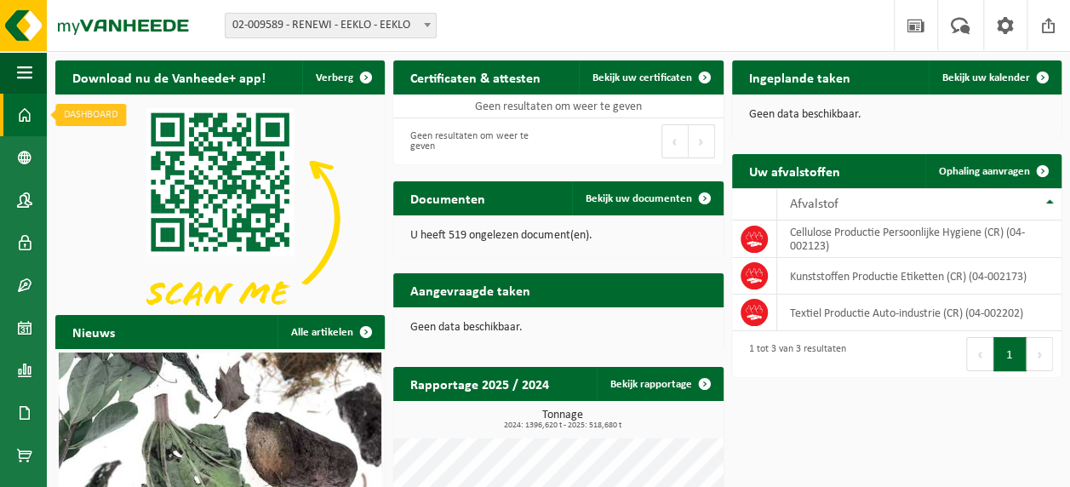
click at [21, 104] on span at bounding box center [24, 115] width 15 height 43
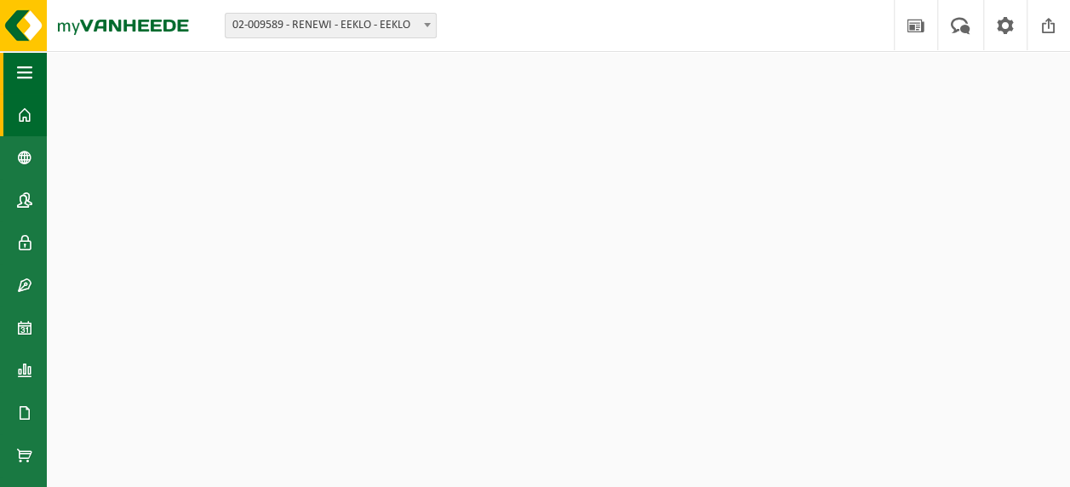
click at [15, 85] on button "Navigatie" at bounding box center [23, 72] width 47 height 43
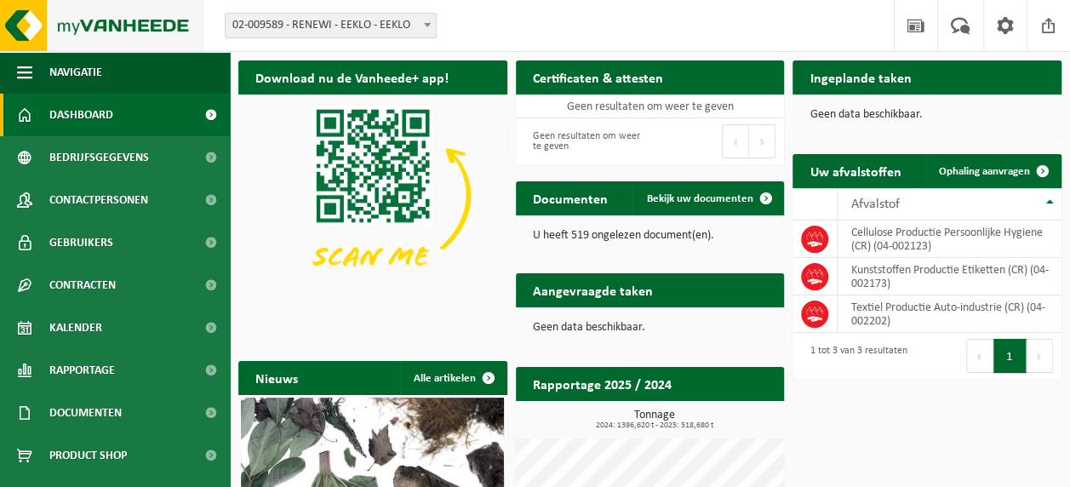
click at [31, 26] on img at bounding box center [102, 25] width 204 height 51
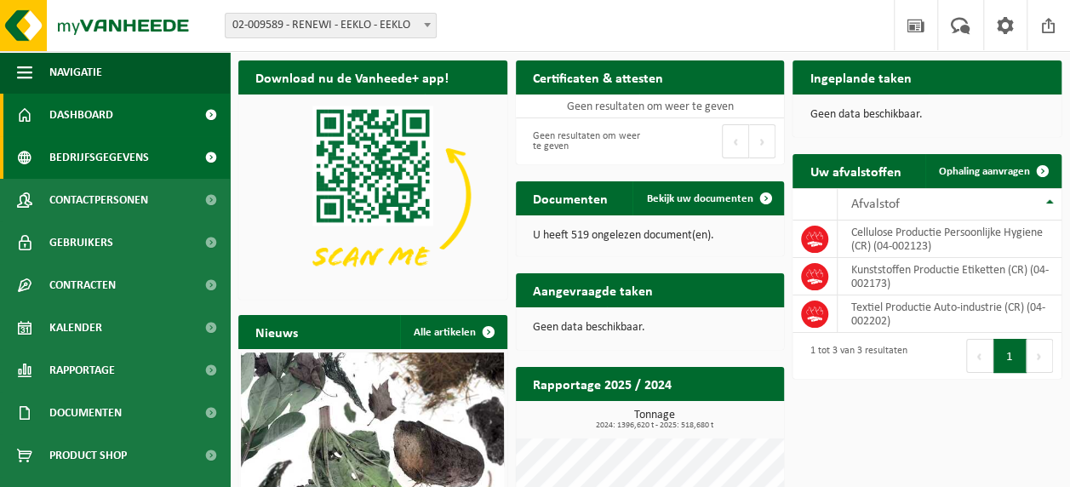
scroll to position [32, 0]
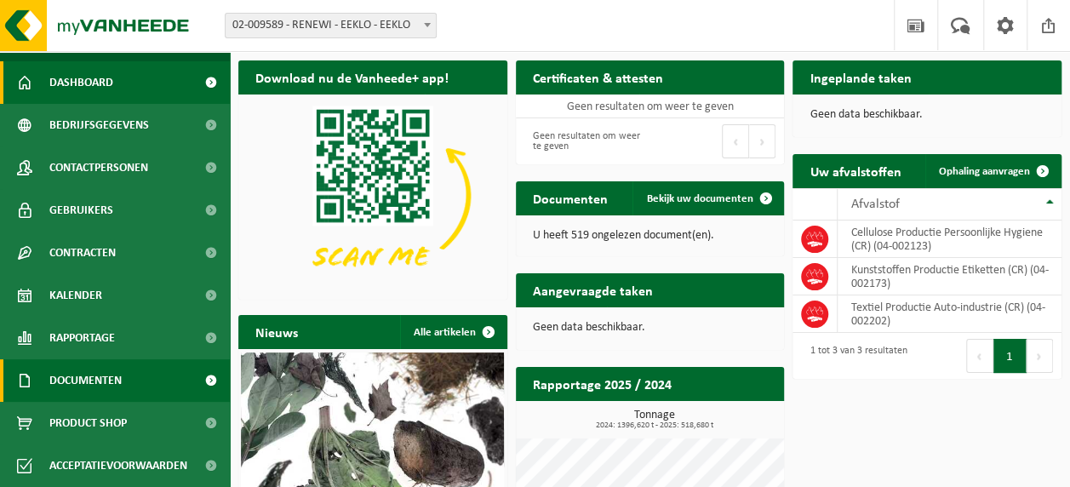
click at [75, 381] on span "Documenten" at bounding box center [85, 380] width 72 height 43
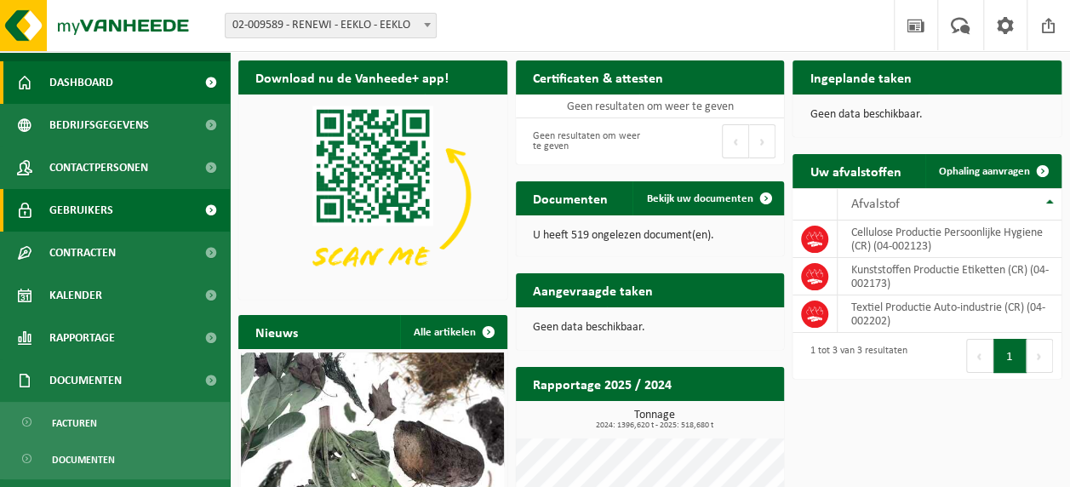
click at [83, 218] on span "Gebruikers" at bounding box center [81, 210] width 64 height 43
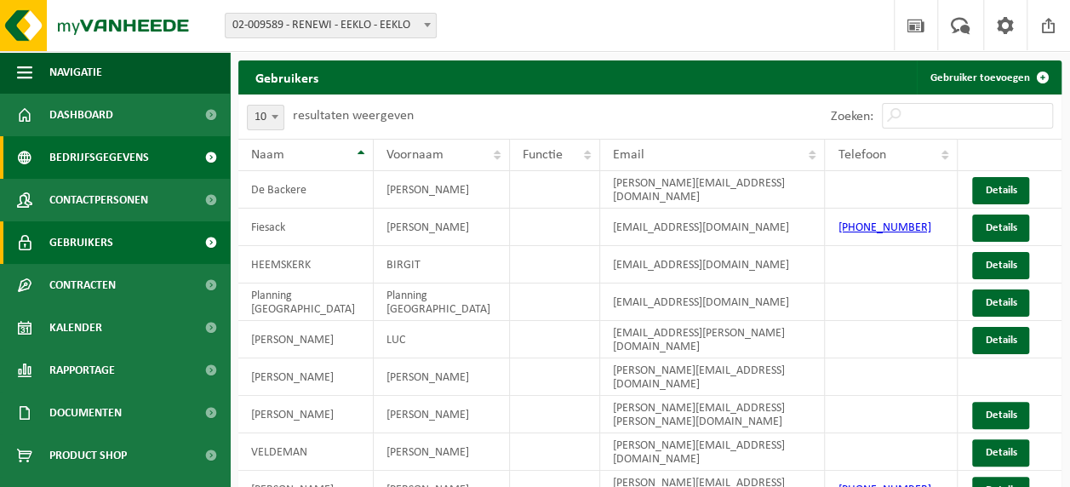
click at [65, 152] on span "Bedrijfsgegevens" at bounding box center [99, 157] width 100 height 43
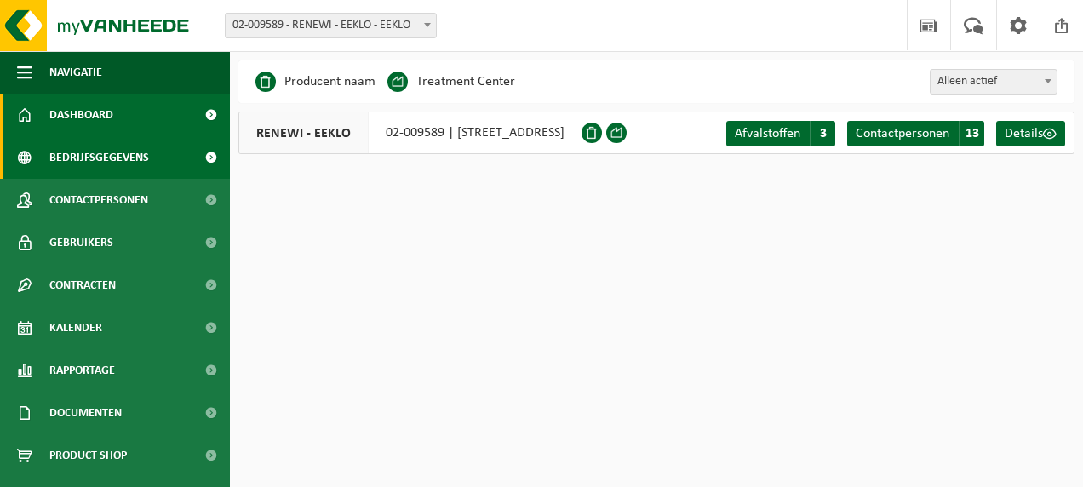
click at [66, 119] on span "Dashboard" at bounding box center [81, 115] width 64 height 43
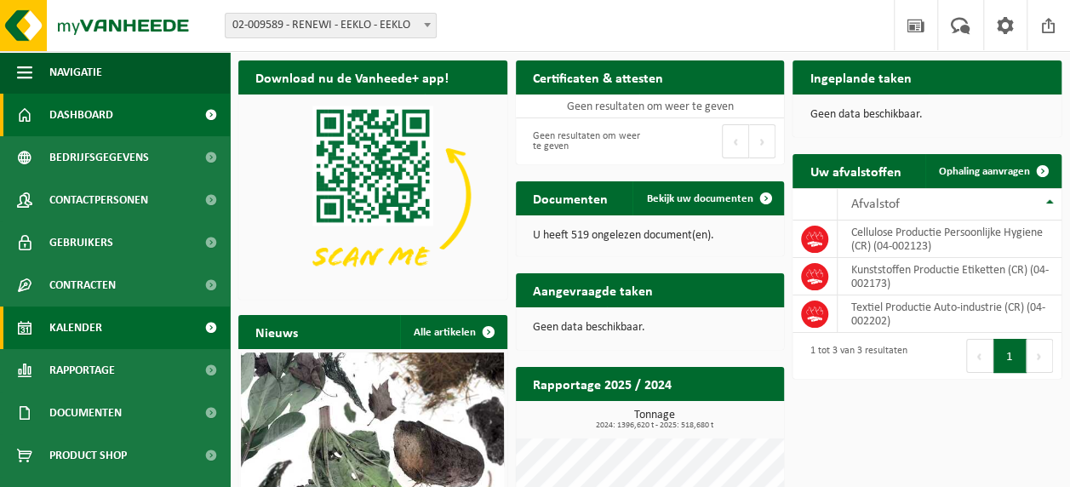
scroll to position [32, 0]
